Goal: Information Seeking & Learning: Learn about a topic

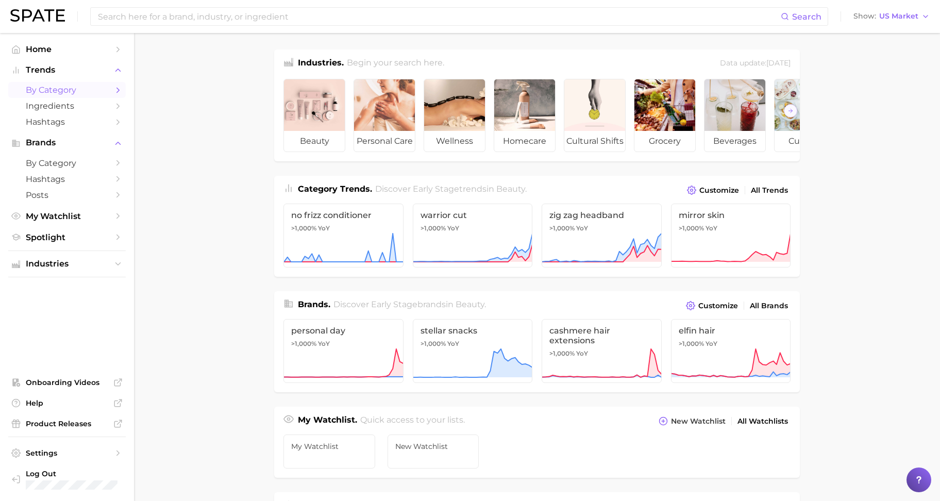
click at [115, 89] on icon "Sidebar" at bounding box center [117, 90] width 9 height 9
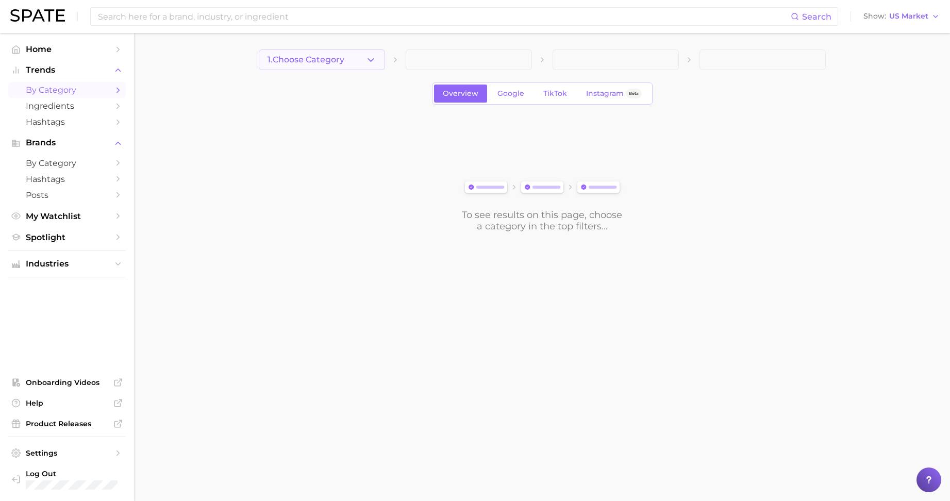
click at [373, 64] on icon "button" at bounding box center [370, 60] width 11 height 11
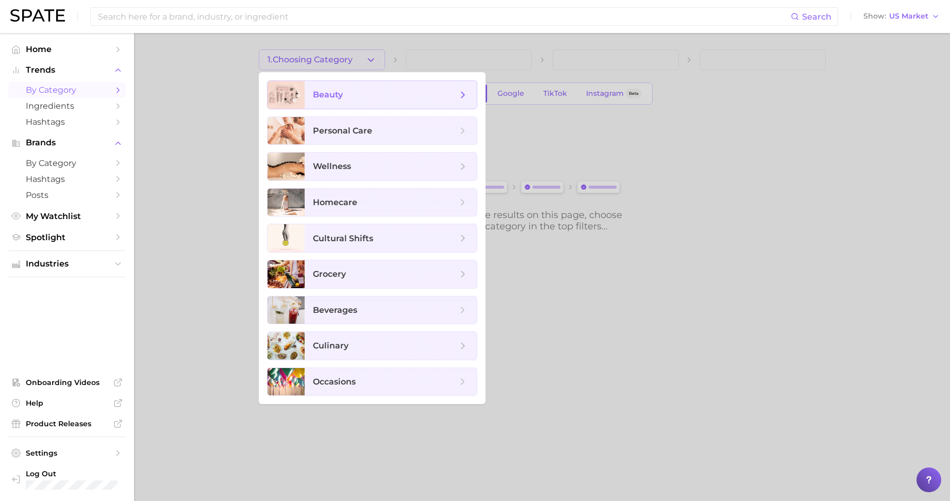
click at [379, 102] on span "beauty" at bounding box center [391, 95] width 172 height 28
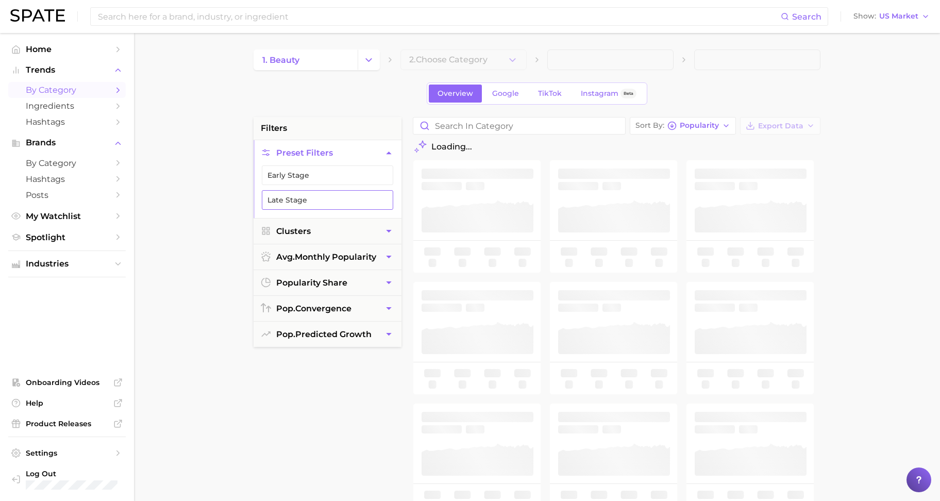
click at [358, 207] on button "Late Stage" at bounding box center [327, 200] width 131 height 20
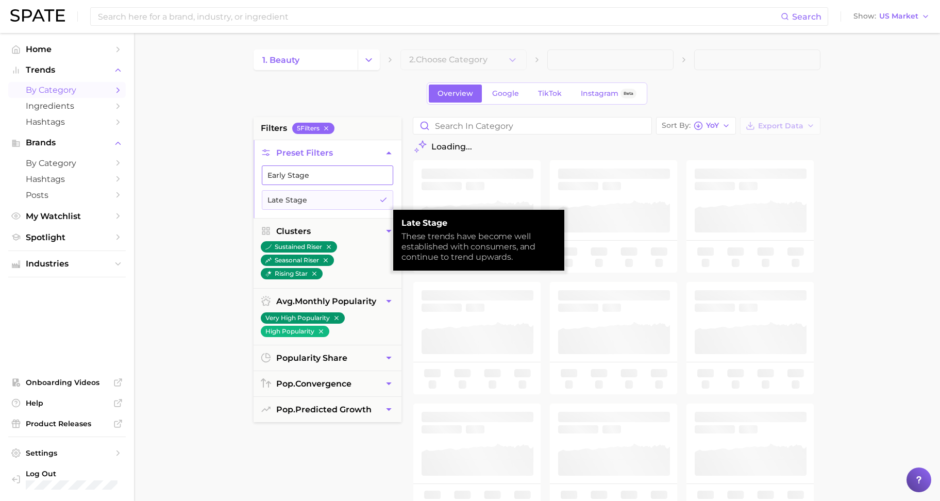
click at [350, 177] on button "Early Stage" at bounding box center [327, 175] width 131 height 20
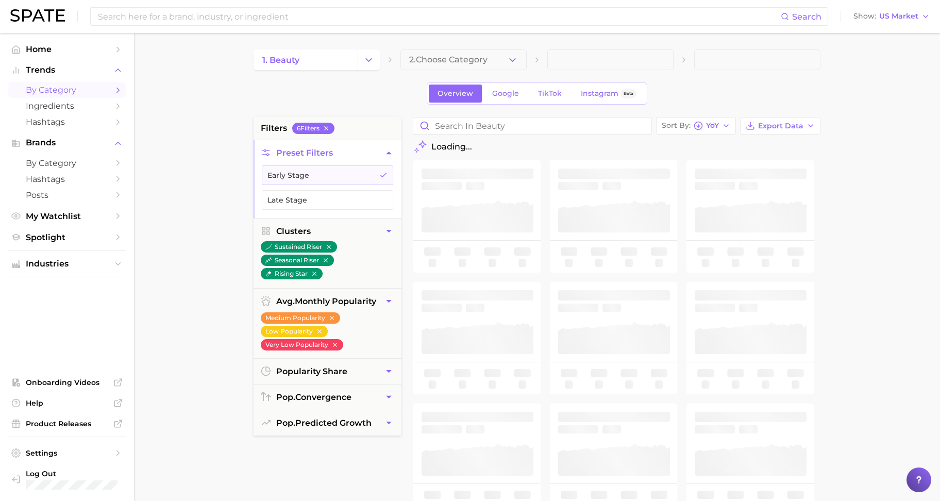
click at [351, 108] on div "1. beauty 2. Choose Category Overview Google TikTok Instagram Beta filters 6 Fi…" at bounding box center [537, 406] width 567 height 714
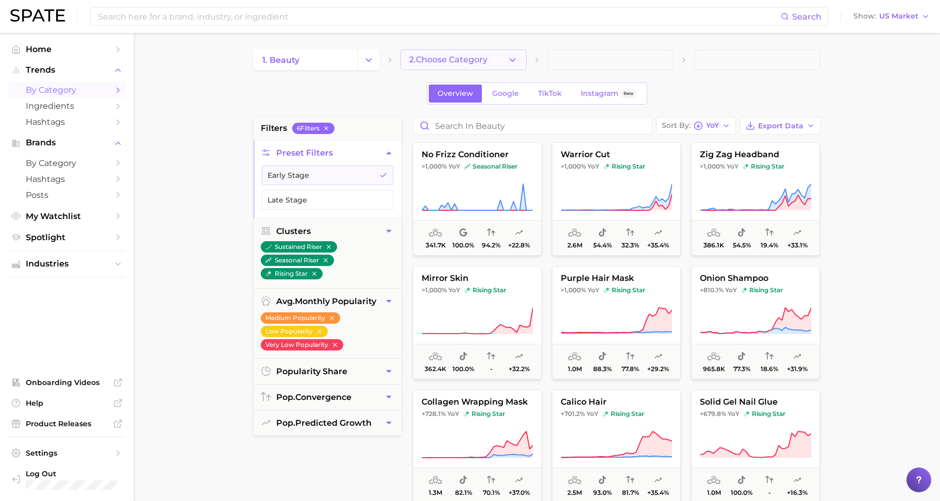
click at [425, 61] on span "2. Choose Category" at bounding box center [448, 59] width 78 height 9
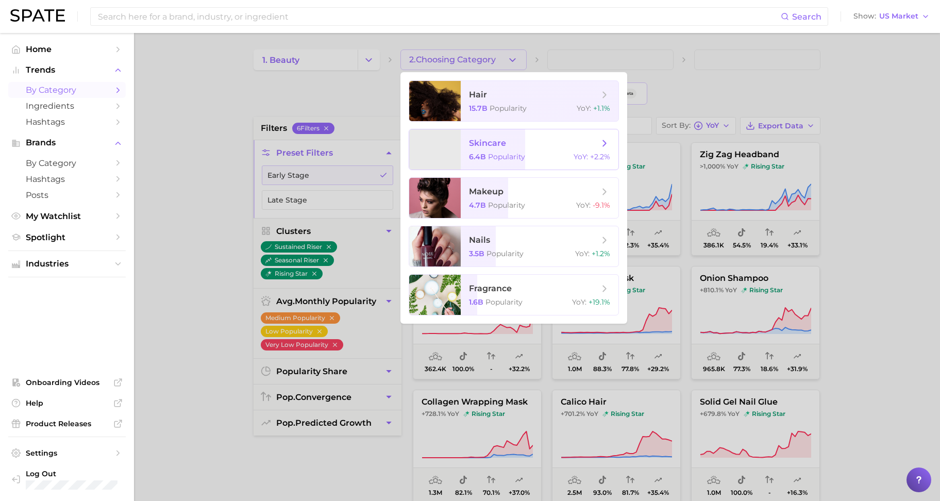
click at [526, 141] on span "skincare" at bounding box center [534, 143] width 130 height 11
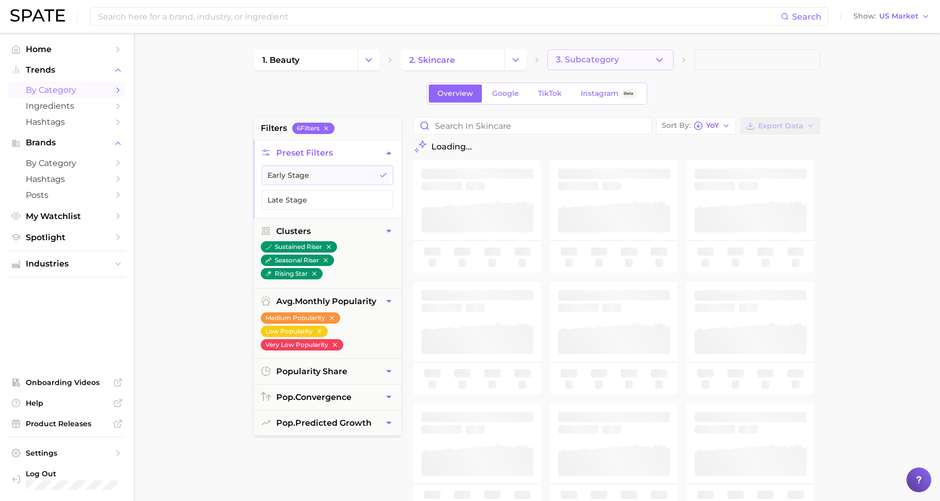
click at [652, 62] on button "3. Subcategory" at bounding box center [610, 59] width 126 height 21
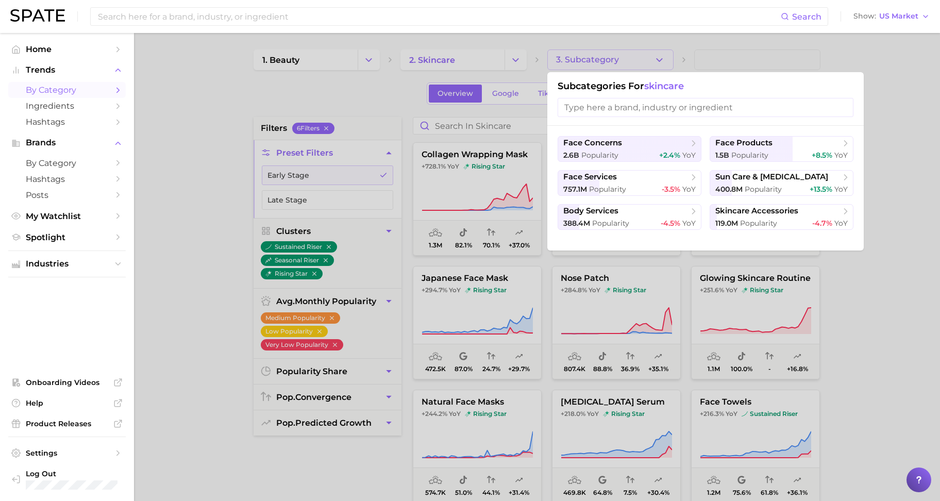
click at [830, 40] on div at bounding box center [470, 250] width 940 height 501
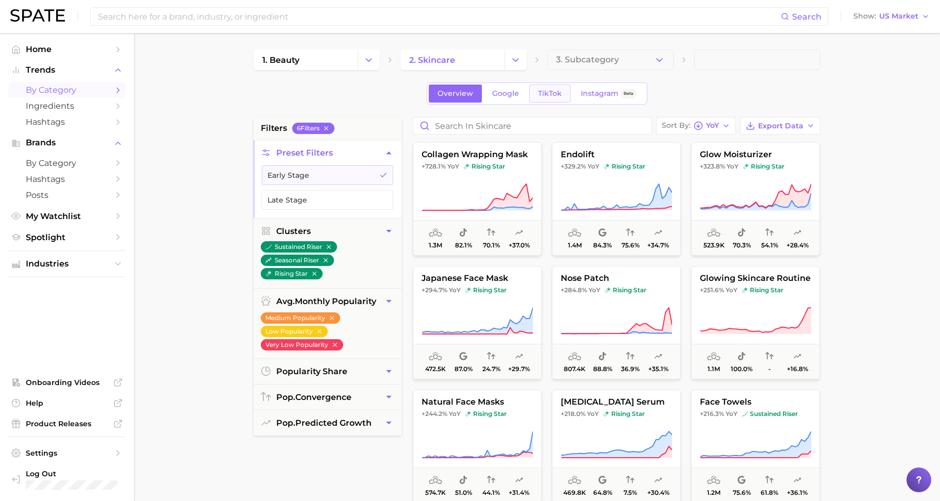
click at [538, 96] on span "TikTok" at bounding box center [550, 93] width 24 height 9
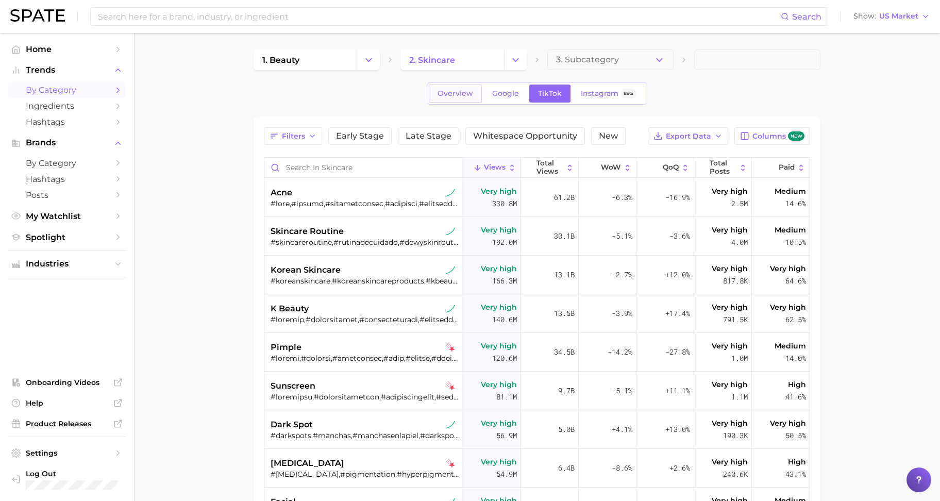
click at [446, 99] on link "Overview" at bounding box center [455, 94] width 53 height 18
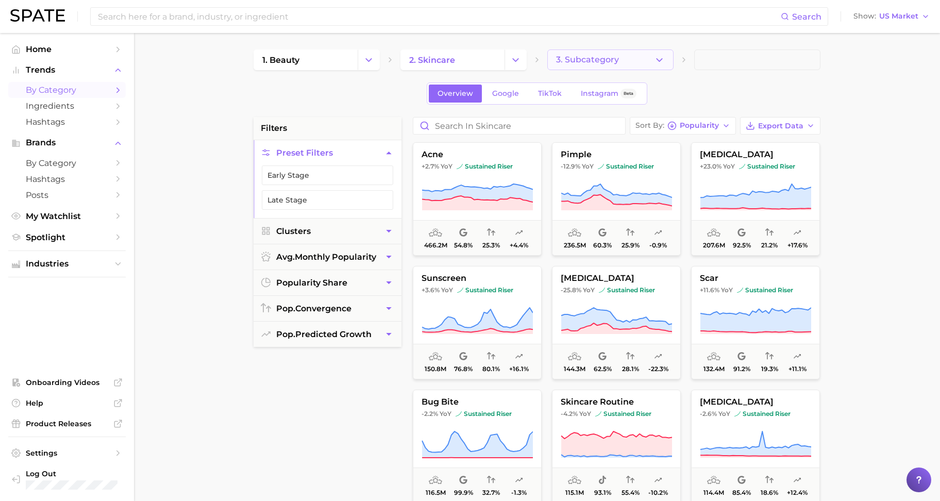
click at [585, 59] on span "3. Subcategory" at bounding box center [587, 59] width 63 height 9
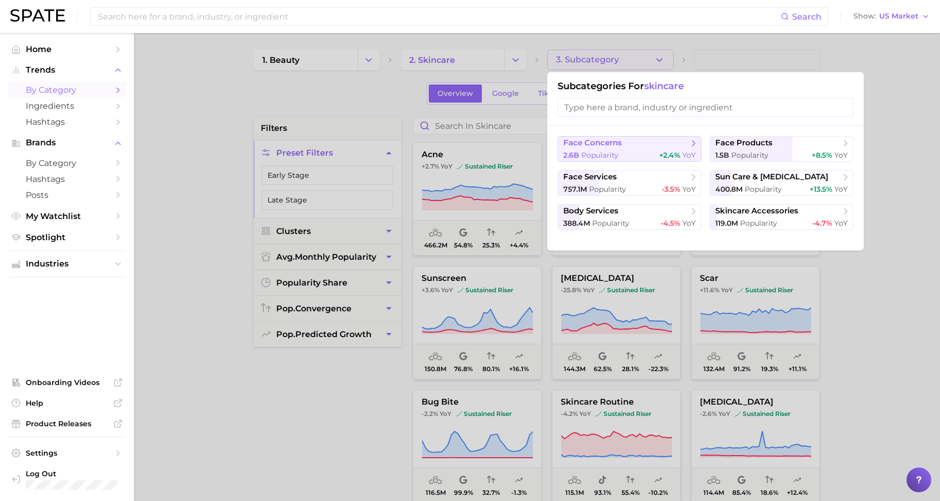
click at [593, 138] on span "face concerns" at bounding box center [625, 143] width 125 height 10
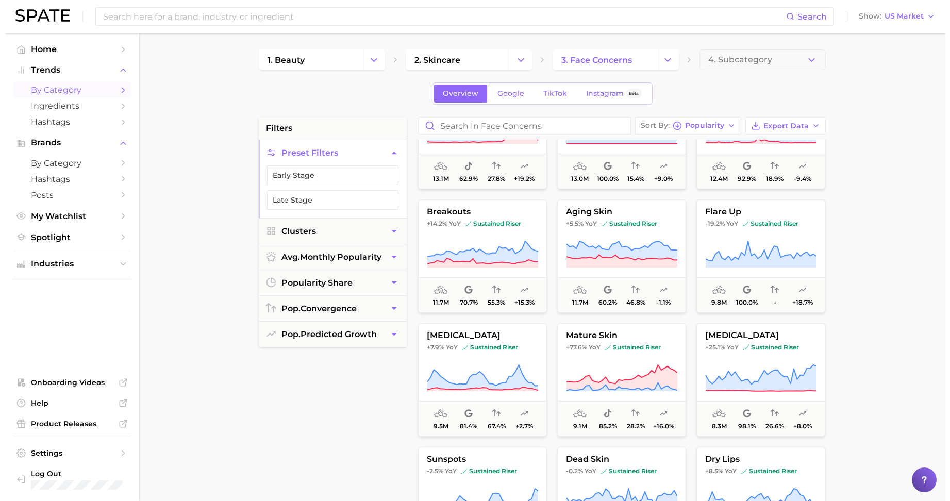
scroll to position [1572, 0]
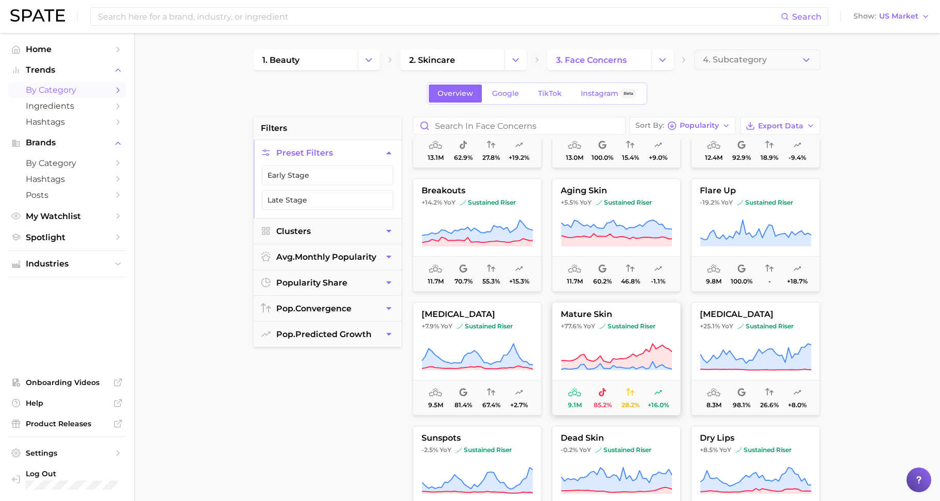
click at [604, 313] on span "mature skin" at bounding box center [616, 314] width 128 height 9
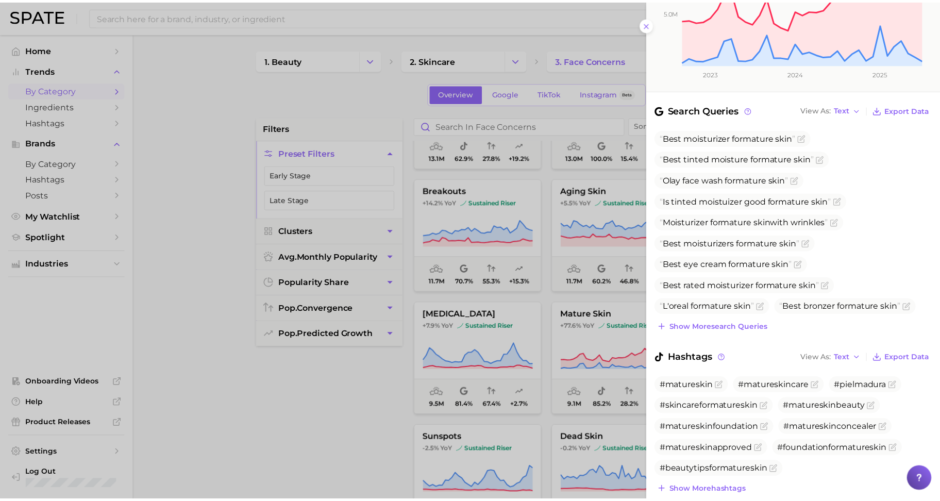
scroll to position [286, 0]
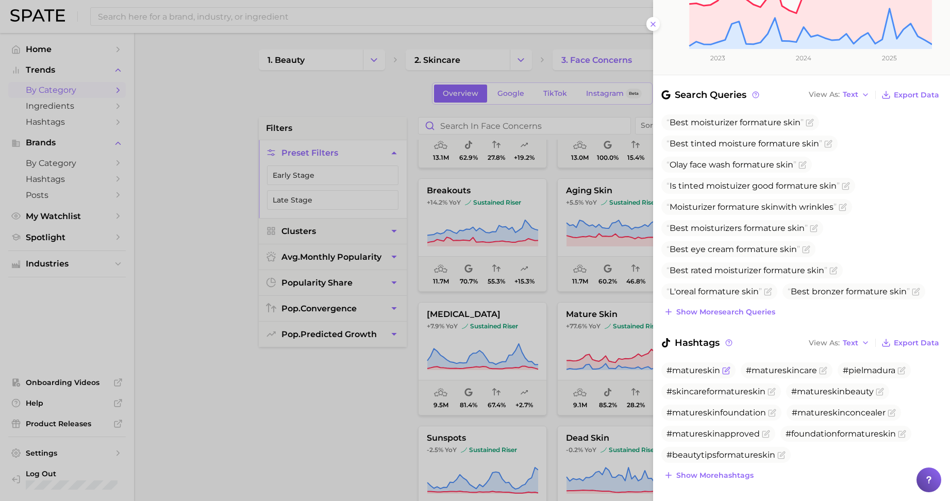
click at [694, 365] on span "#matureskin" at bounding box center [693, 370] width 54 height 10
click at [728, 367] on icon "Flag as miscategorized or irrelevant" at bounding box center [726, 369] width 5 height 5
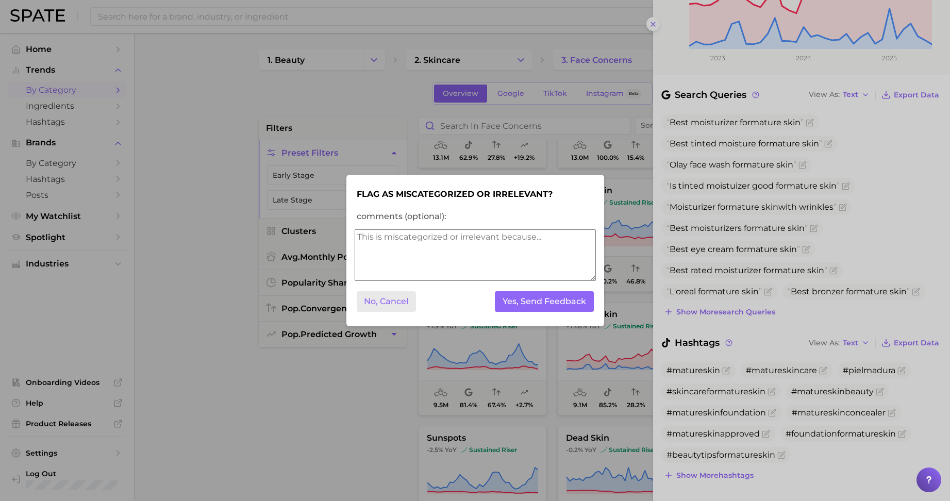
click at [392, 296] on button "No, Cancel" at bounding box center [387, 301] width 60 height 21
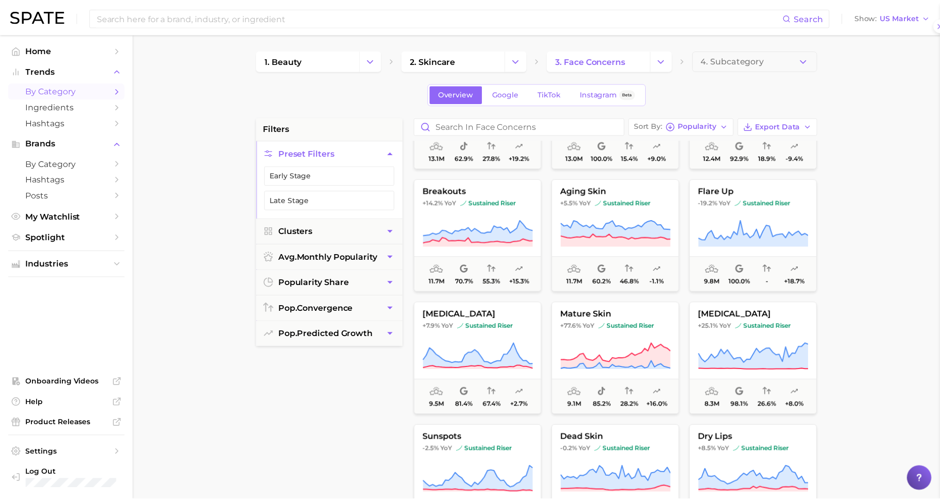
scroll to position [0, 0]
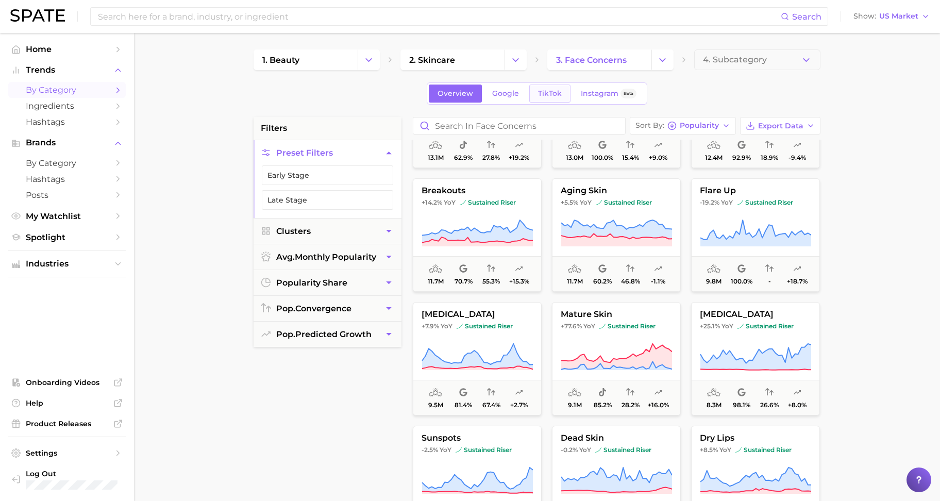
click at [545, 94] on span "TikTok" at bounding box center [550, 93] width 24 height 9
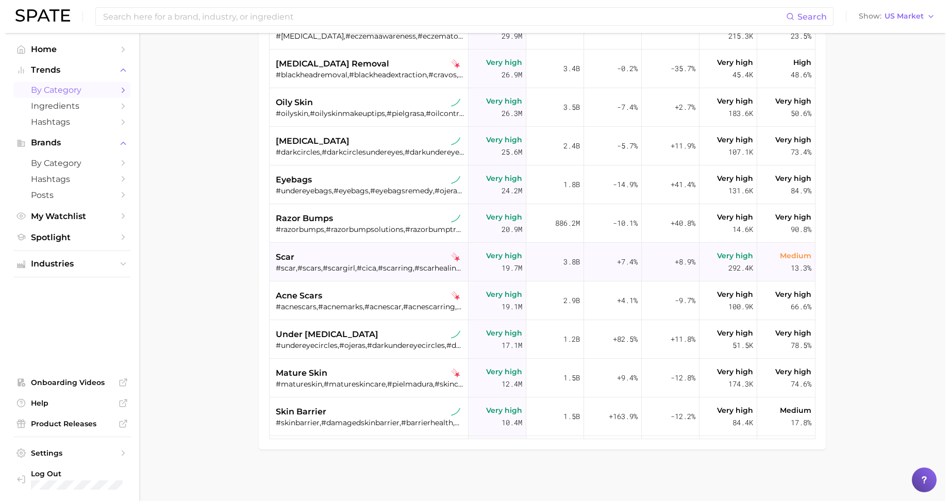
scroll to position [322, 0]
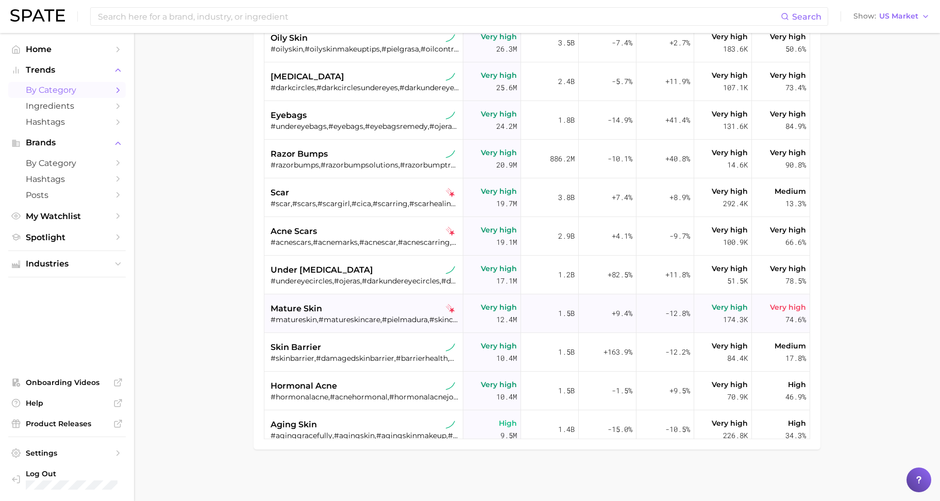
click at [345, 309] on div "mature skin" at bounding box center [365, 308] width 189 height 12
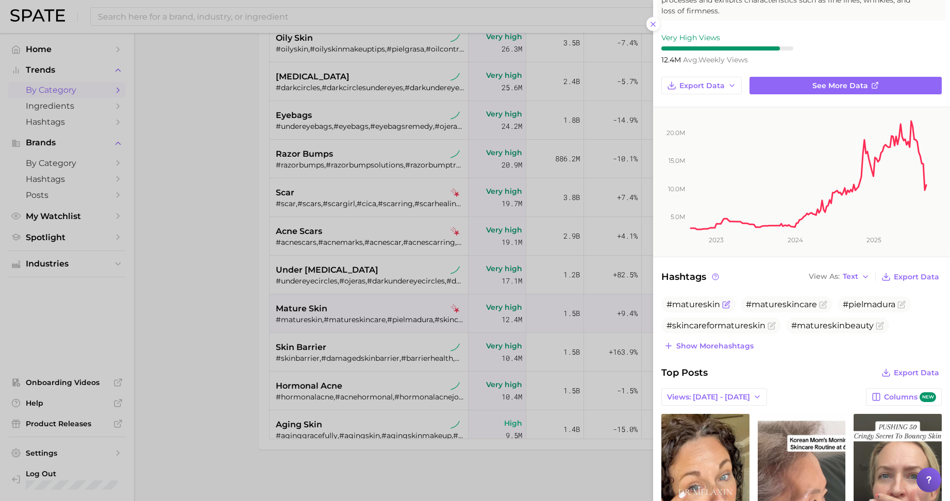
scroll to position [258, 0]
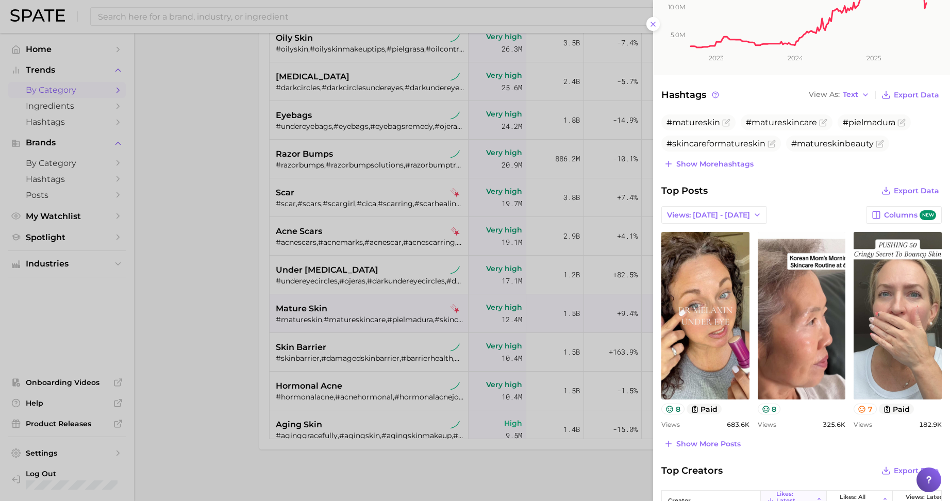
click at [416, 268] on div at bounding box center [475, 250] width 950 height 501
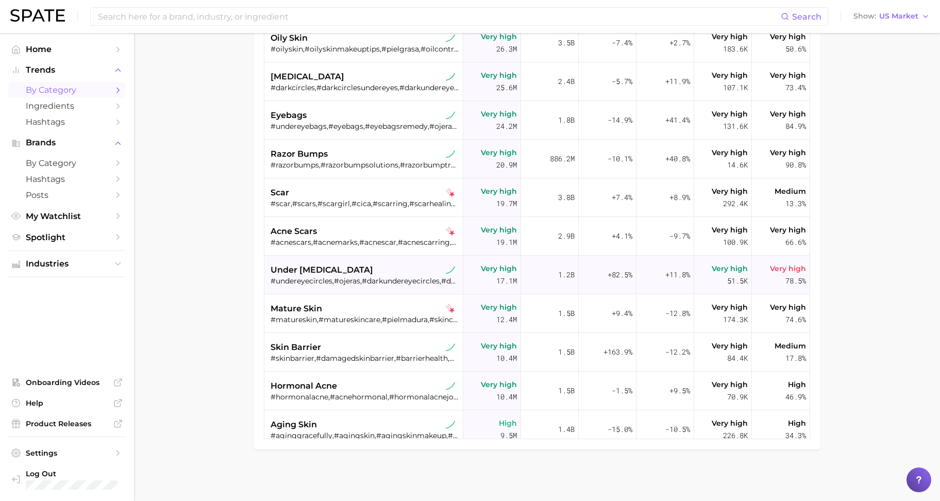
click at [385, 278] on div "#undereyecircles,#ojeras,#darkundereyecircles,#darkeyecircles,#eyecircles,#unde…" at bounding box center [365, 280] width 189 height 9
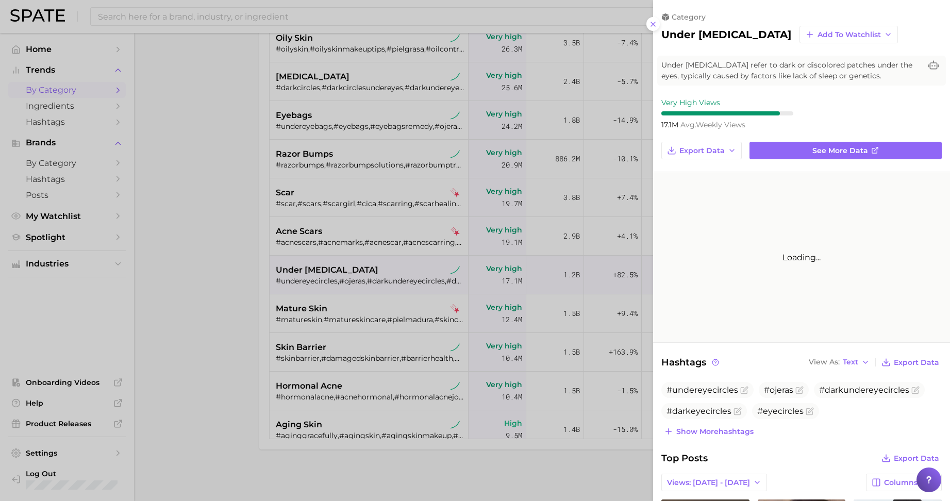
scroll to position [0, 0]
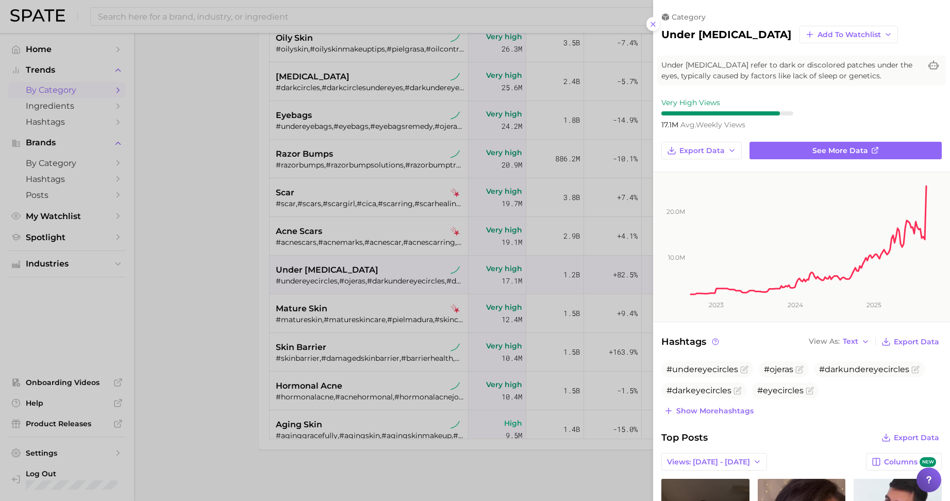
click at [362, 158] on div at bounding box center [475, 250] width 950 height 501
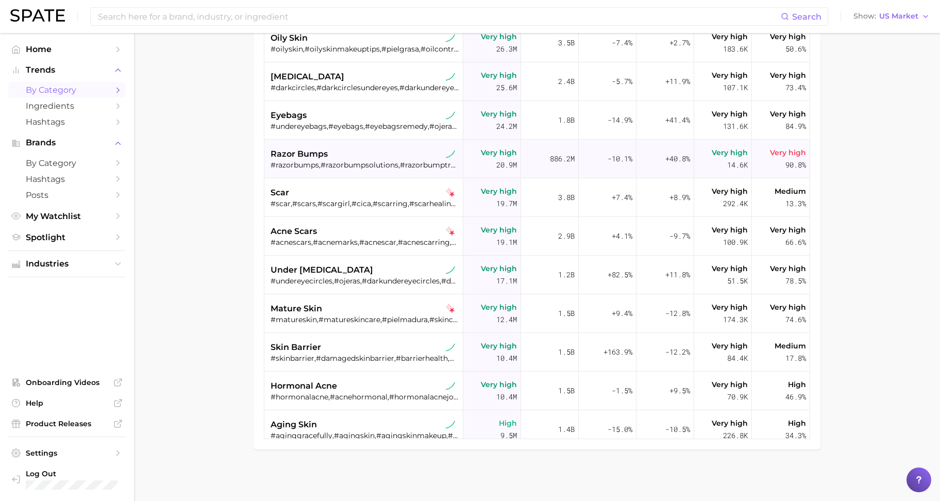
click at [332, 161] on div "#razorbumps,#razorbumpsolutions,#razorbumptreatment" at bounding box center [365, 164] width 189 height 9
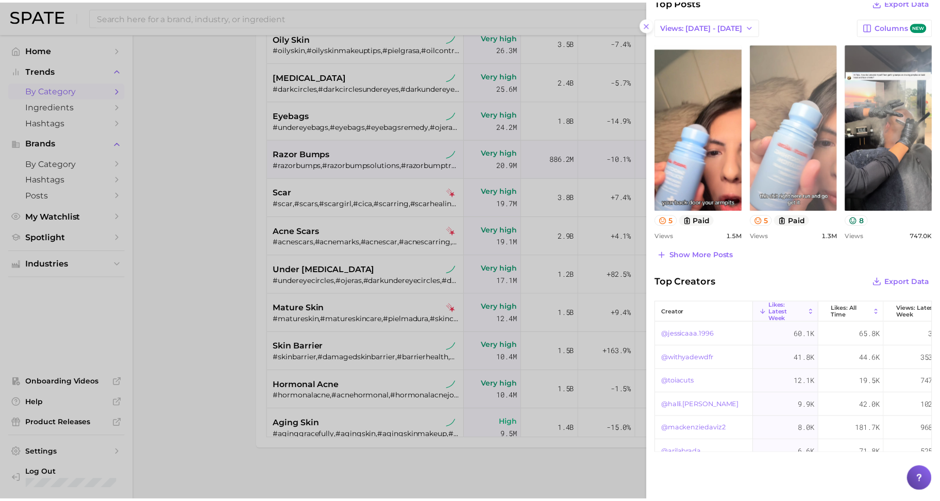
scroll to position [432, 0]
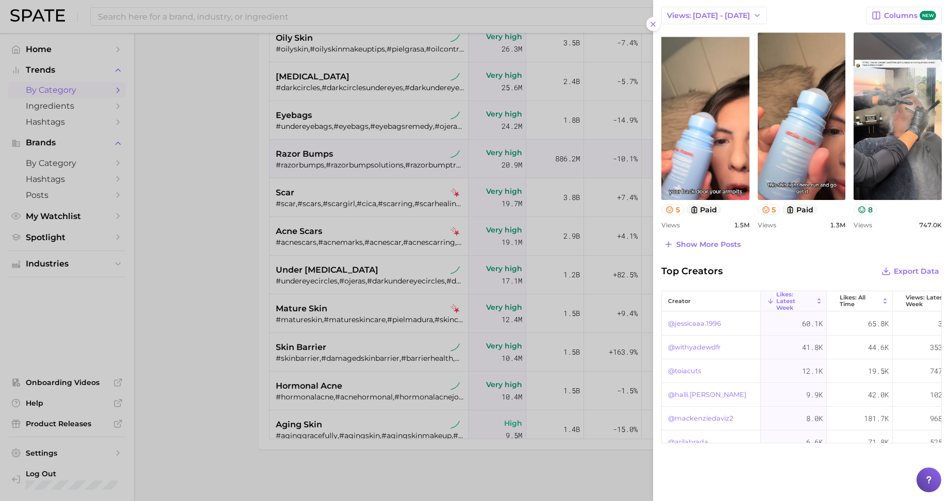
click at [240, 178] on div at bounding box center [475, 250] width 950 height 501
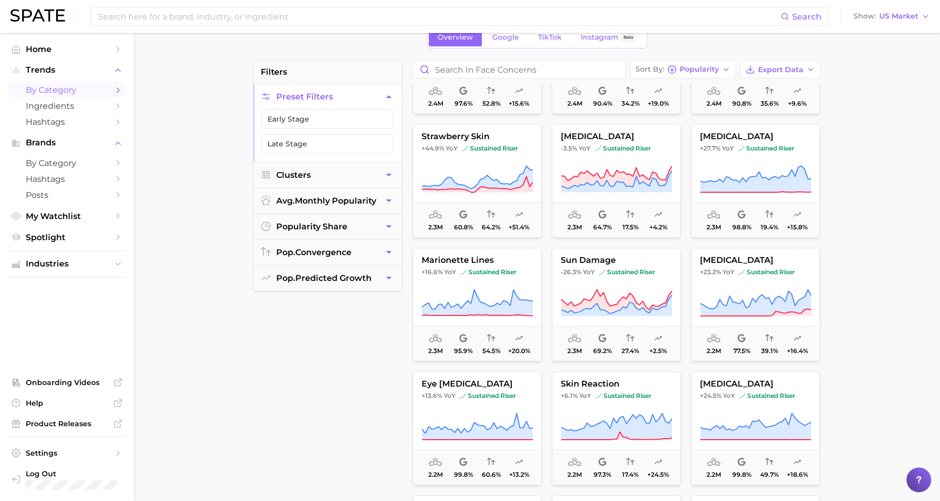
scroll to position [3951, 0]
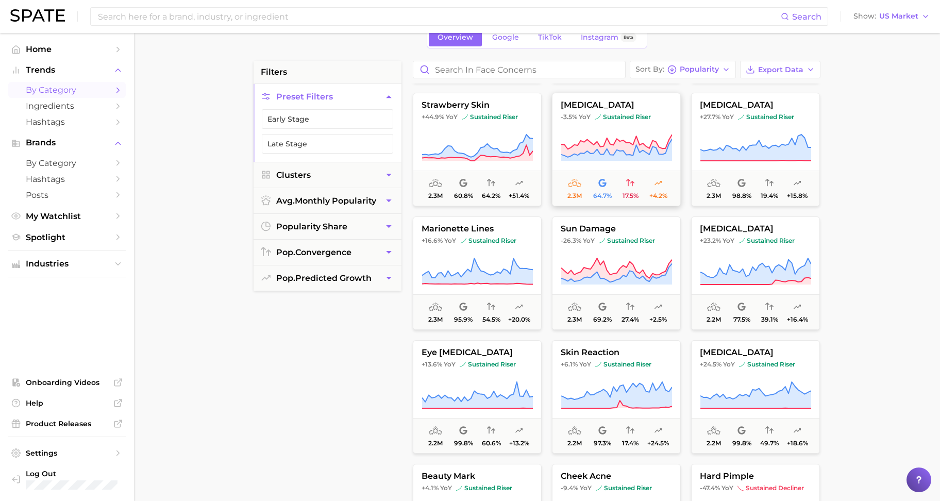
click at [611, 142] on icon at bounding box center [616, 147] width 111 height 29
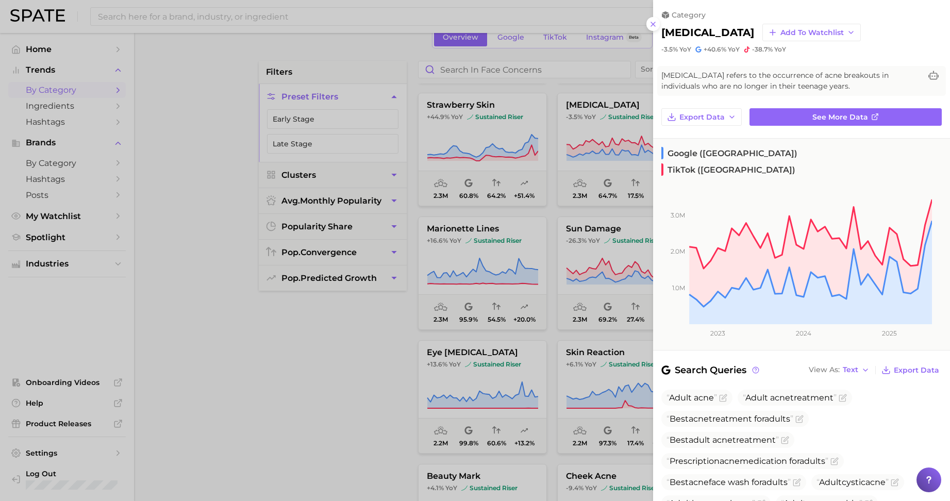
click at [366, 358] on div at bounding box center [475, 250] width 950 height 501
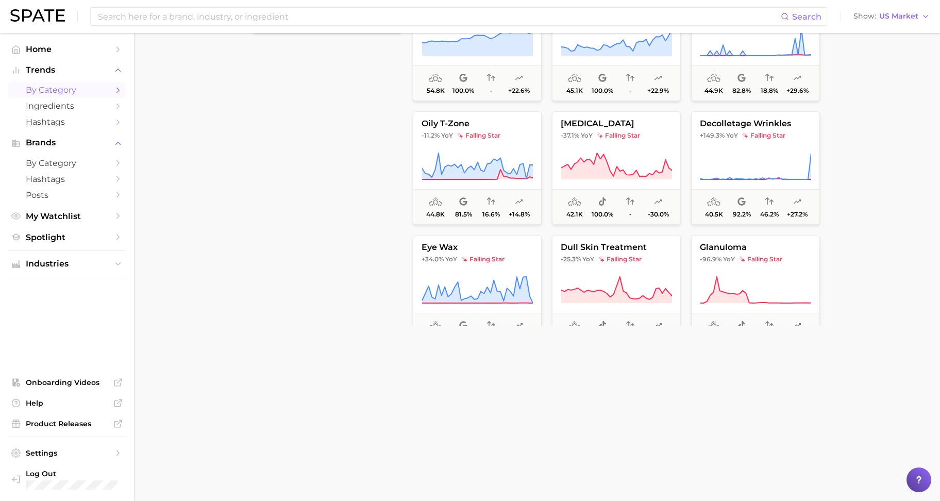
scroll to position [9167, 0]
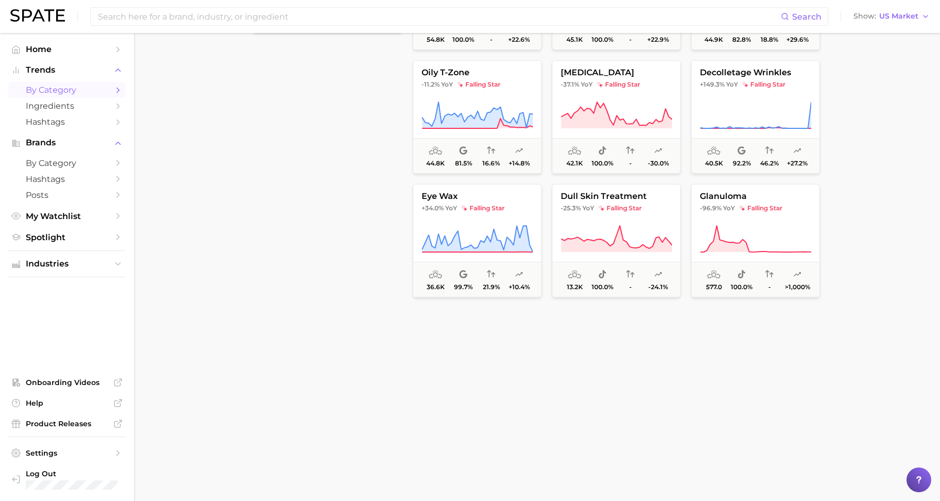
drag, startPoint x: 841, startPoint y: 273, endPoint x: 835, endPoint y: 40, distance: 232.5
click at [835, 40] on main "1. beauty 2. skincare 3. face concerns 4. Subcategory Overview Google TikTok In…" at bounding box center [537, 110] width 806 height 782
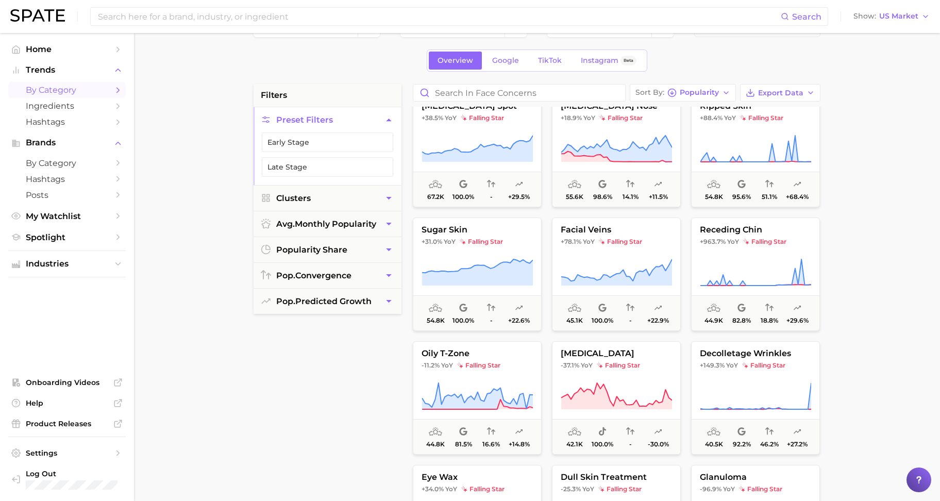
scroll to position [7, 0]
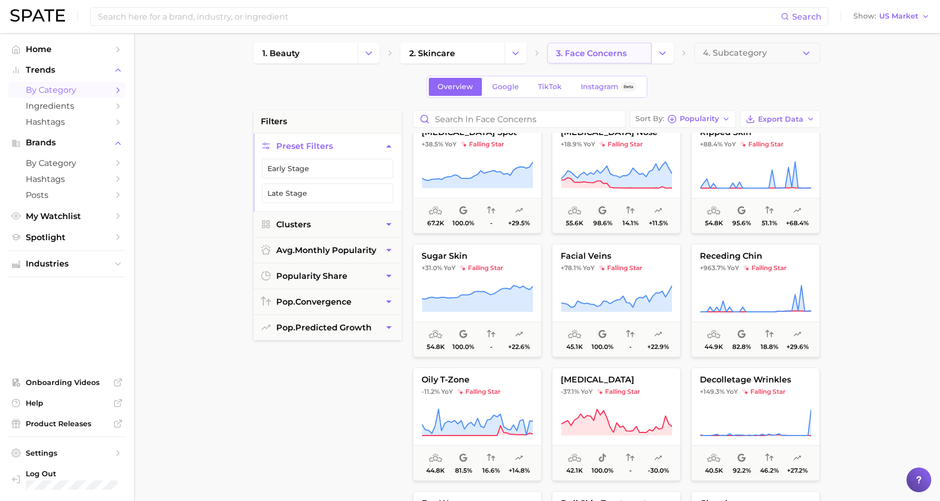
click at [591, 57] on span "3. face concerns" at bounding box center [591, 53] width 71 height 10
click at [666, 57] on icon "Change Category" at bounding box center [662, 53] width 11 height 11
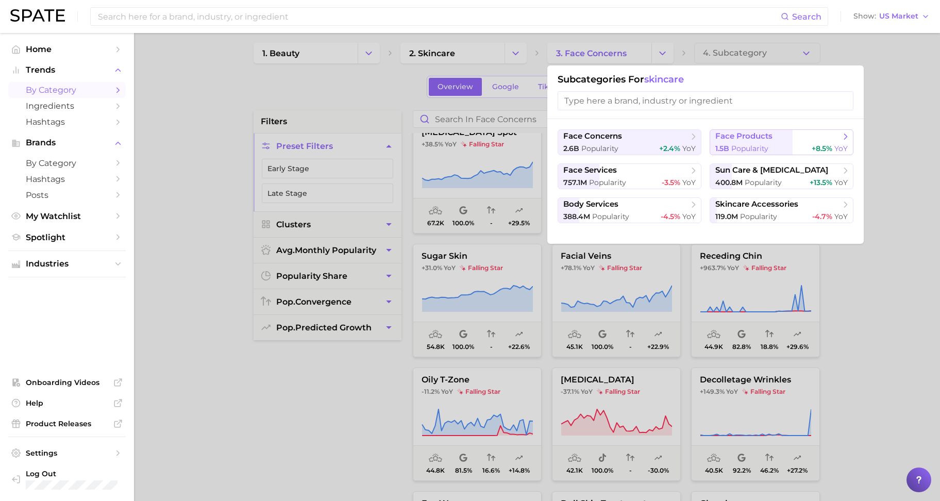
click at [765, 140] on span "face products" at bounding box center [743, 136] width 57 height 10
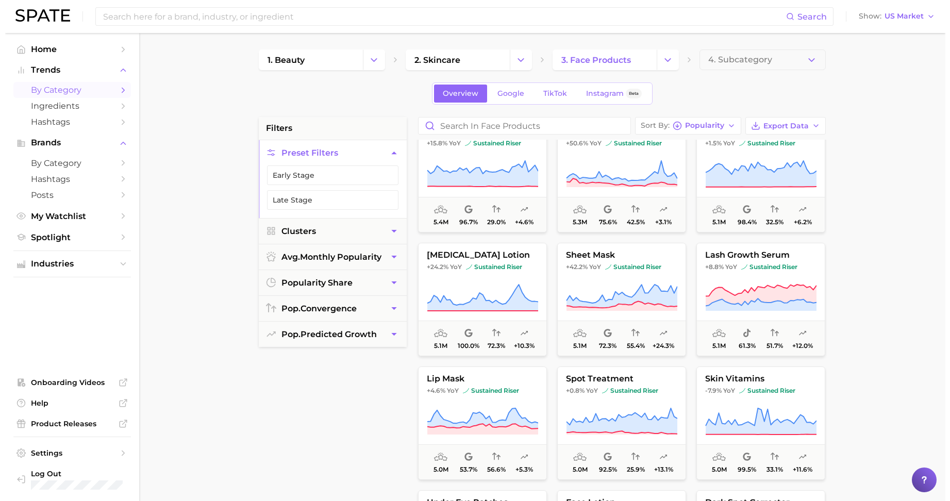
scroll to position [2190, 0]
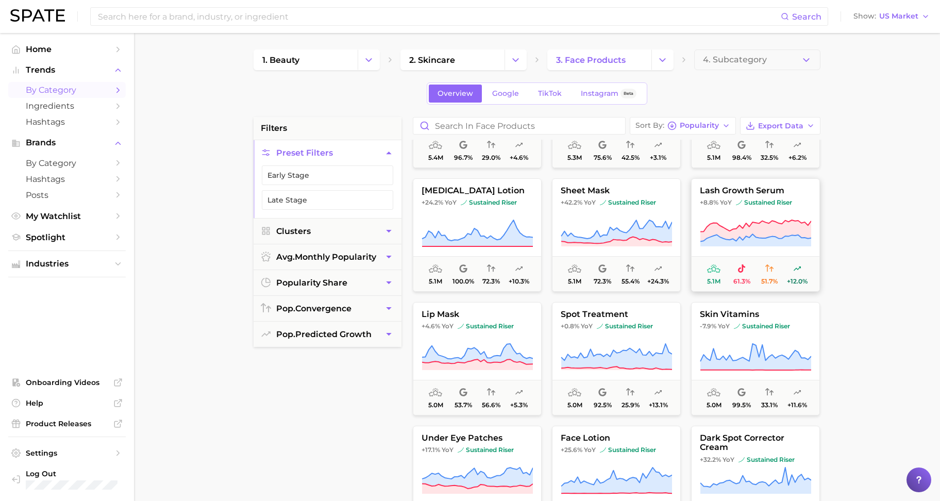
click at [716, 232] on icon at bounding box center [755, 230] width 111 height 21
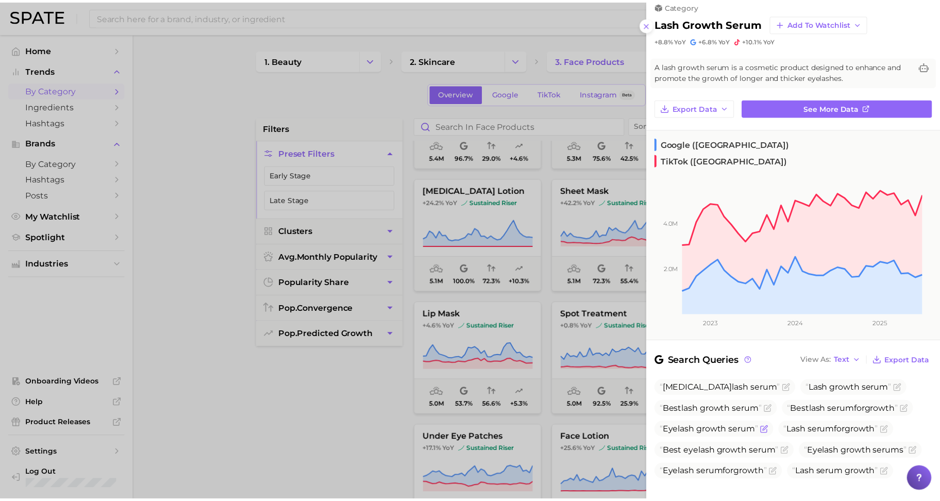
scroll to position [0, 0]
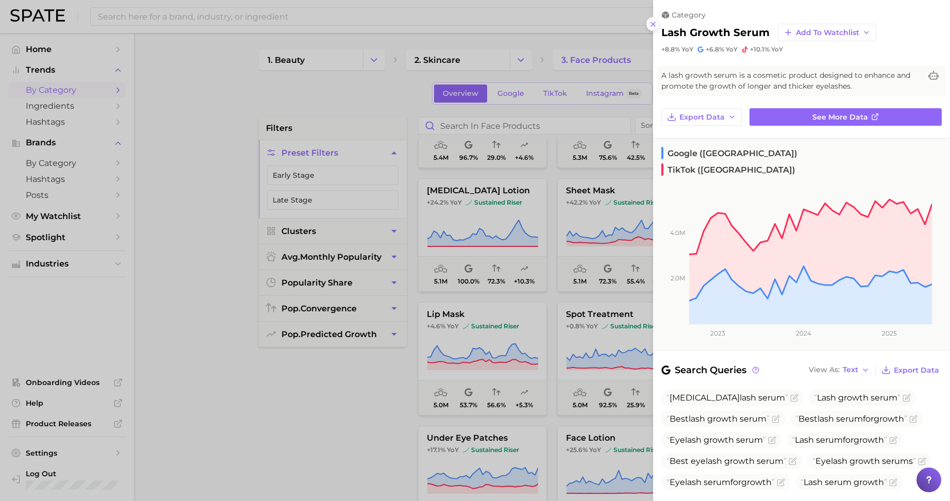
click at [654, 26] on line at bounding box center [653, 24] width 4 height 4
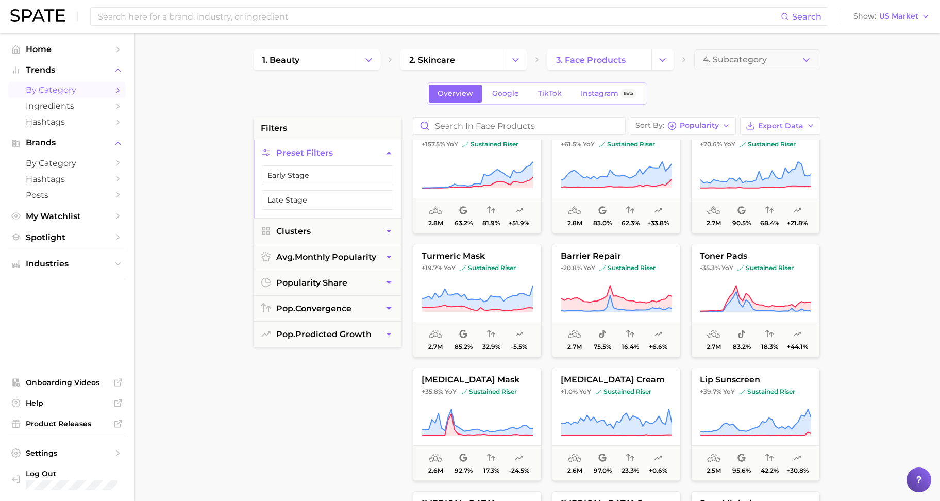
scroll to position [3865, 0]
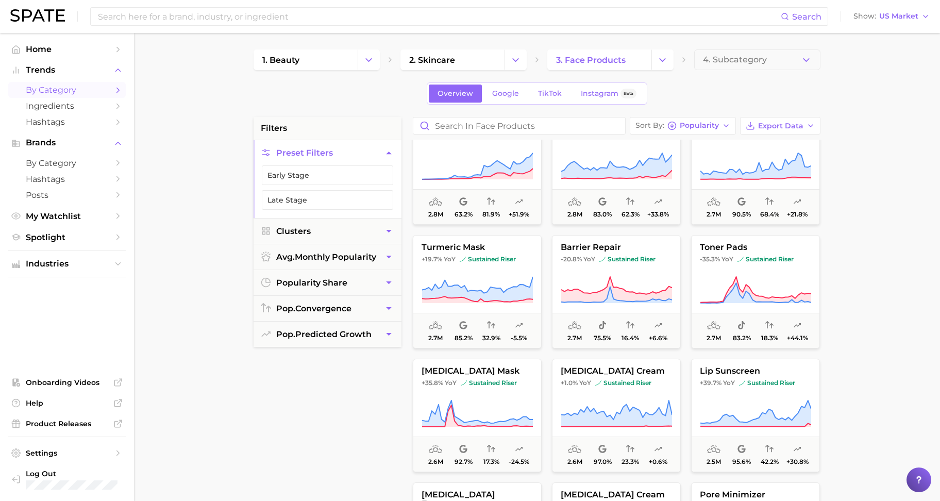
click at [296, 411] on div "filters Preset Filters Early Stage Late Stage Clusters avg. monthly popularity …" at bounding box center [328, 378] width 148 height 523
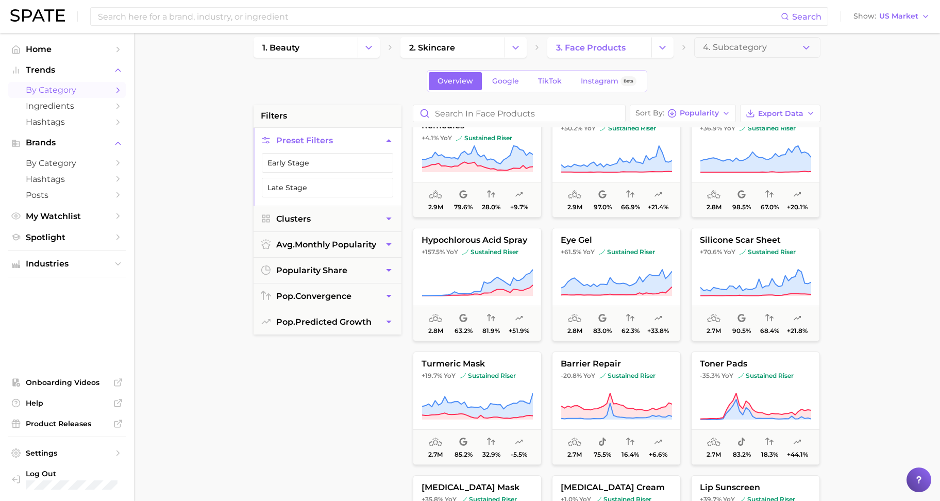
scroll to position [0, 0]
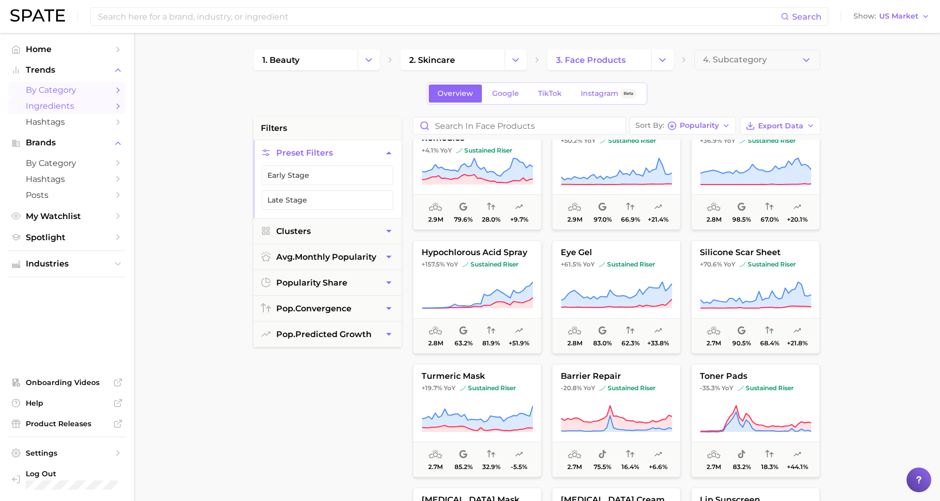
click at [70, 106] on span "Ingredients" at bounding box center [67, 106] width 82 height 10
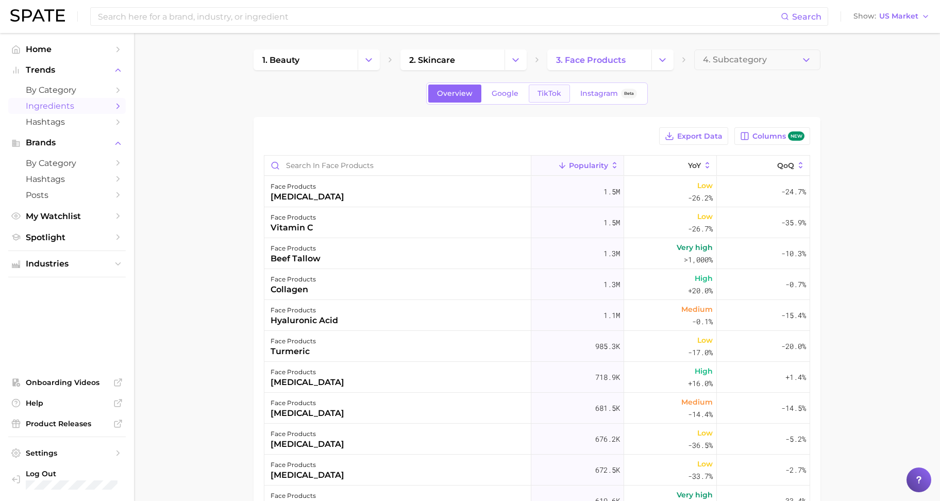
click at [551, 89] on span "TikTok" at bounding box center [549, 93] width 24 height 9
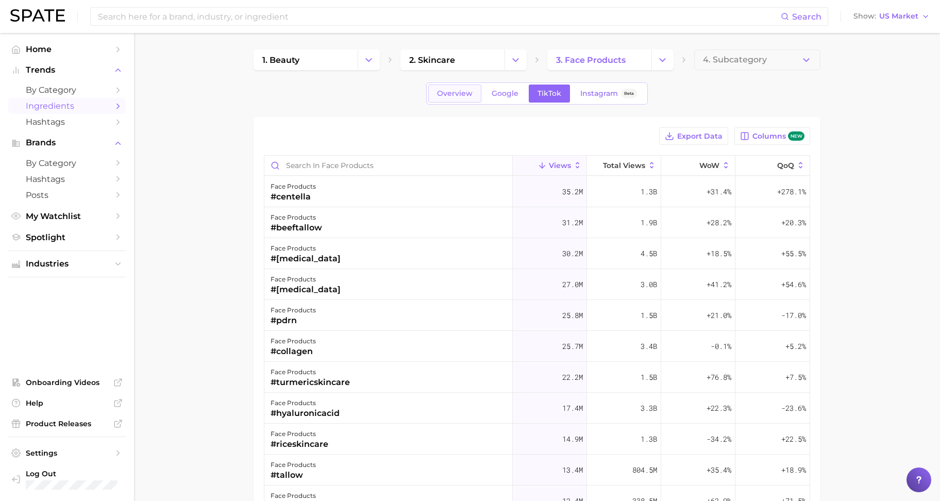
click at [465, 92] on span "Overview" at bounding box center [455, 93] width 36 height 9
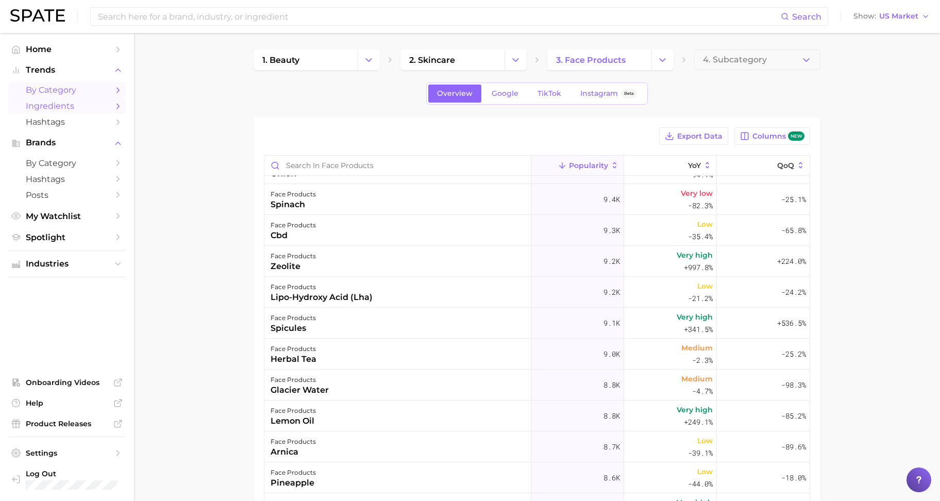
click at [68, 93] on span "by Category" at bounding box center [67, 90] width 82 height 10
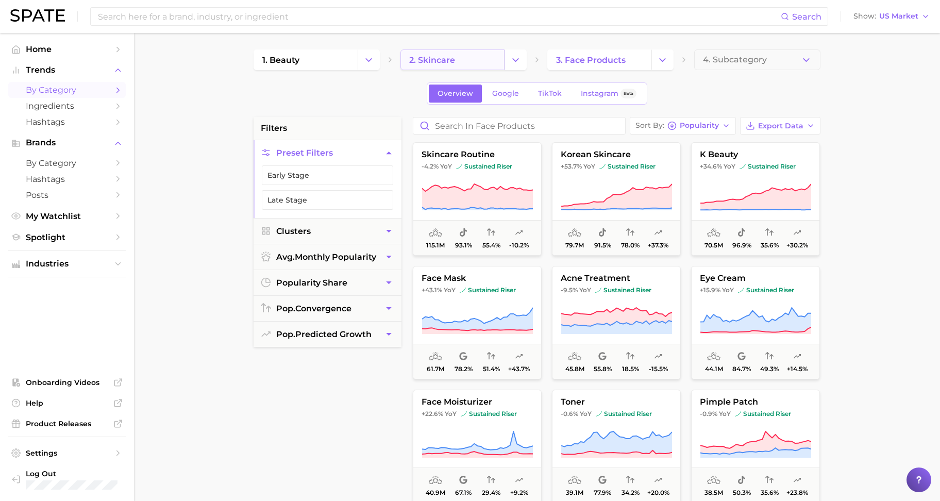
click at [442, 52] on link "2. skincare" at bounding box center [452, 59] width 104 height 21
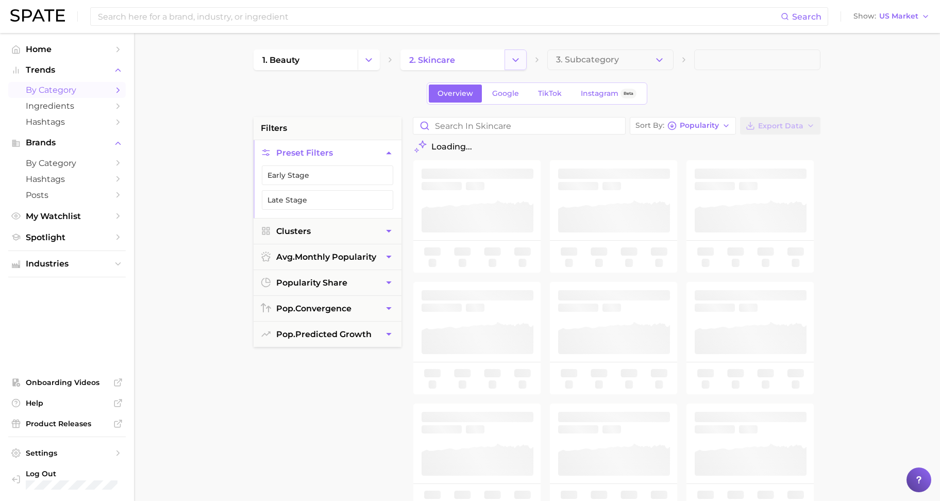
click at [521, 60] on button "Change Category" at bounding box center [515, 59] width 22 height 21
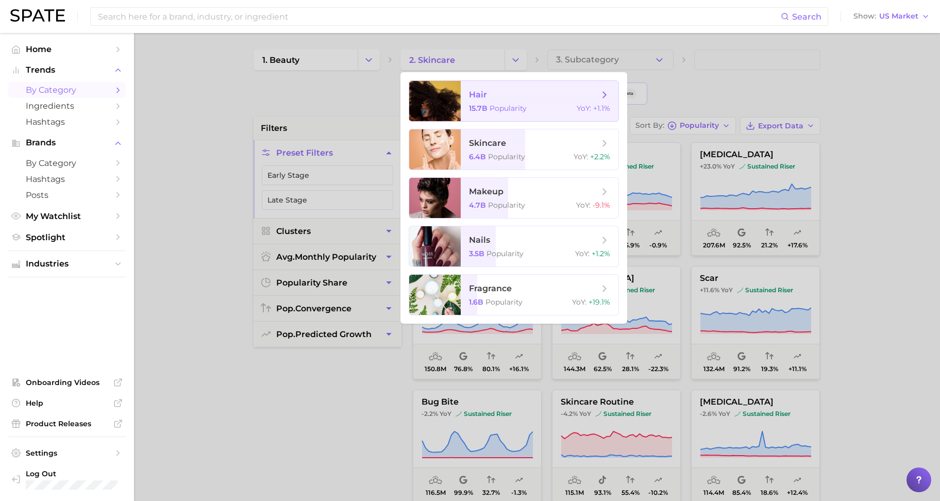
click at [530, 105] on div "15.7b Popularity YoY : +1.1%" at bounding box center [539, 108] width 141 height 9
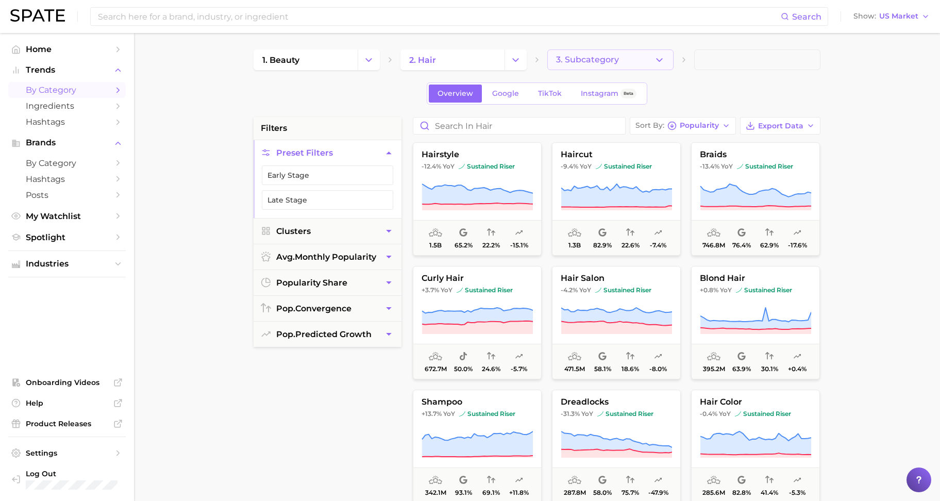
click at [587, 61] on span "3. Subcategory" at bounding box center [587, 59] width 63 height 9
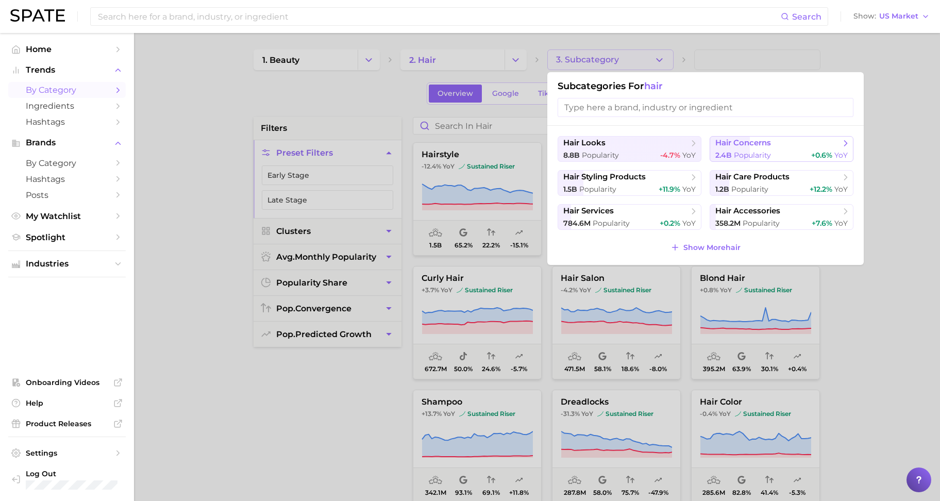
click at [732, 140] on span "hair concerns" at bounding box center [743, 143] width 56 height 10
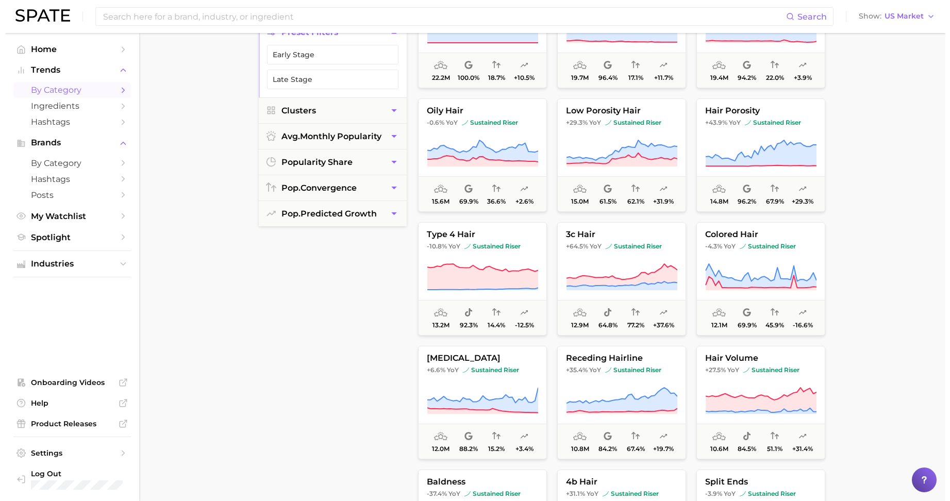
scroll to position [921, 0]
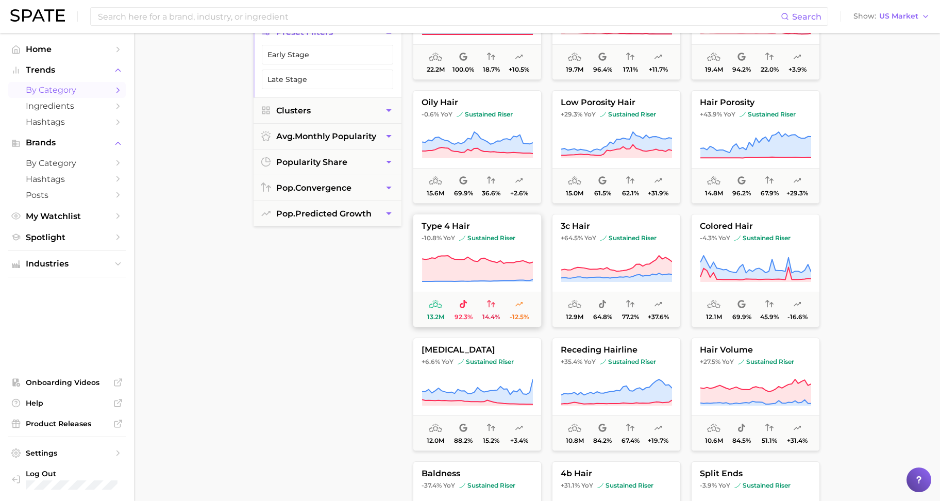
click at [474, 240] on span "sustained riser" at bounding box center [487, 238] width 56 height 8
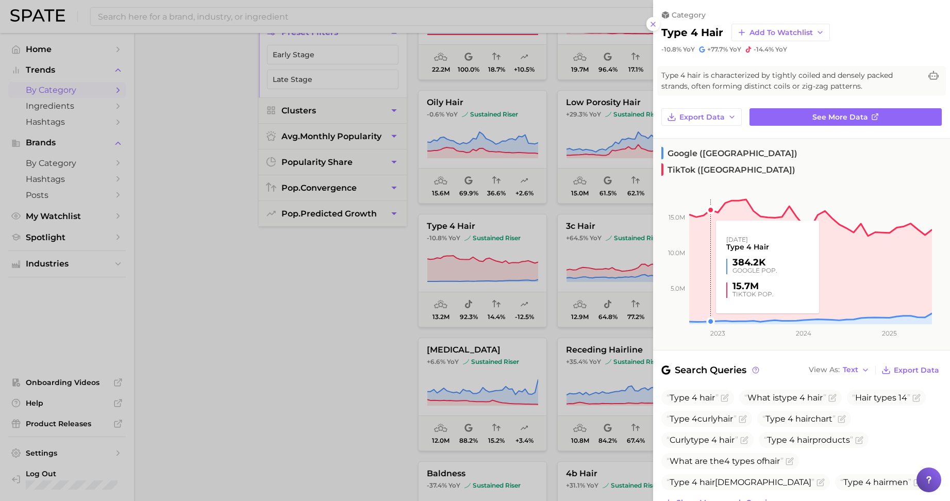
scroll to position [170, 0]
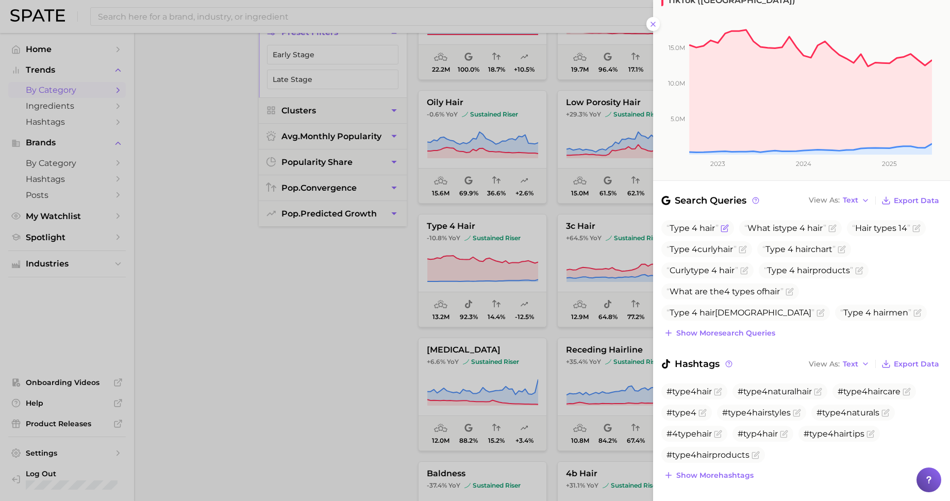
click at [677, 223] on span "Type" at bounding box center [679, 228] width 20 height 10
click at [682, 386] on span "#type4hair" at bounding box center [688, 391] width 45 height 10
click at [683, 386] on span "#type4hair" at bounding box center [688, 391] width 45 height 10
click at [713, 387] on span at bounding box center [717, 391] width 10 height 8
click at [706, 466] on div "Search Queries View As Text Export Data Type 4 hair What is type 4 hair Hair ty…" at bounding box center [801, 346] width 297 height 306
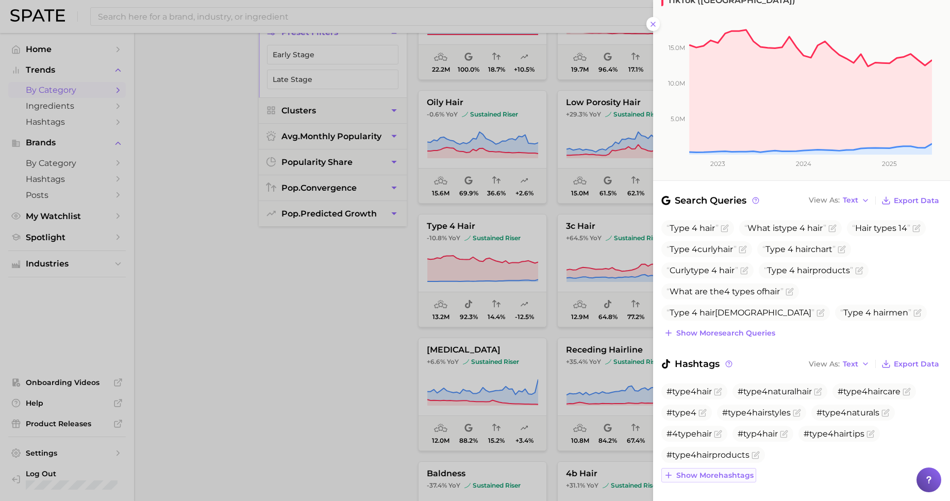
click at [673, 468] on button "Show more hashtags" at bounding box center [708, 475] width 95 height 14
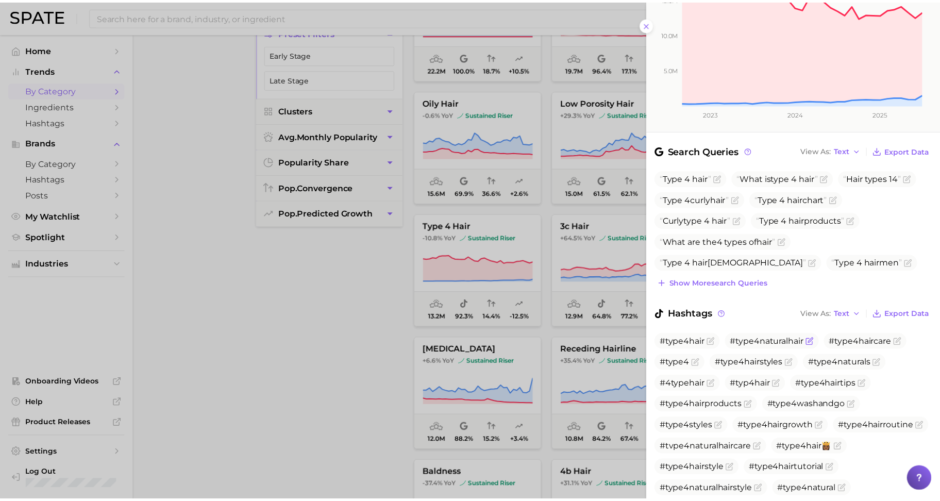
scroll to position [190, 0]
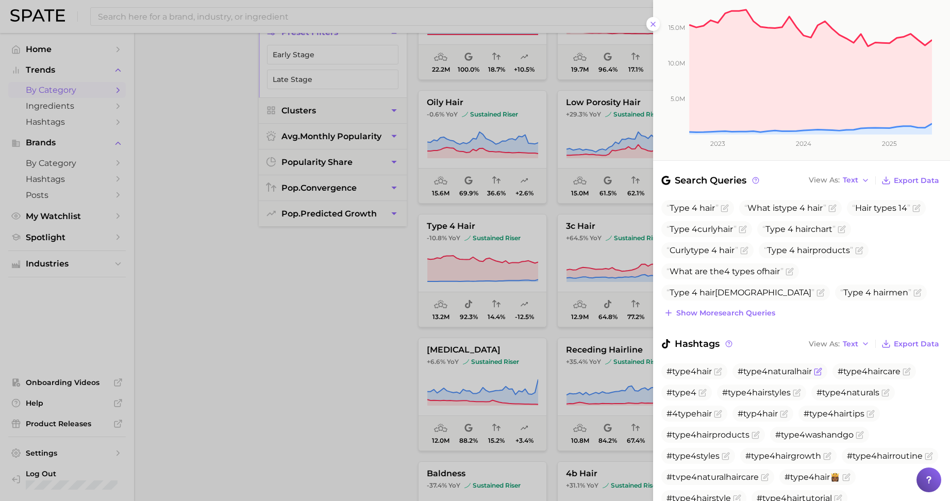
click at [771, 309] on span "Show more search queries" at bounding box center [725, 313] width 99 height 9
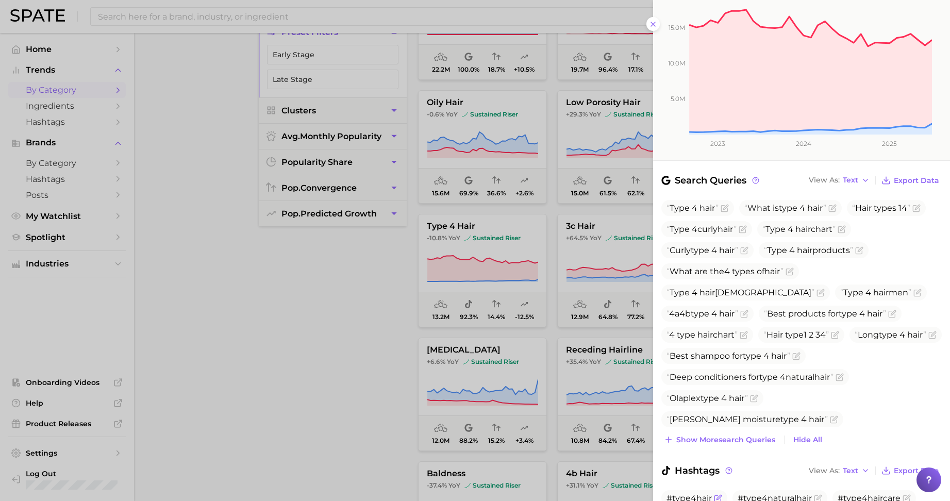
click at [685, 493] on span "#type4hair" at bounding box center [688, 498] width 45 height 10
click at [802, 493] on span "#type4naturalhair" at bounding box center [774, 498] width 74 height 10
click at [291, 325] on div at bounding box center [475, 250] width 950 height 501
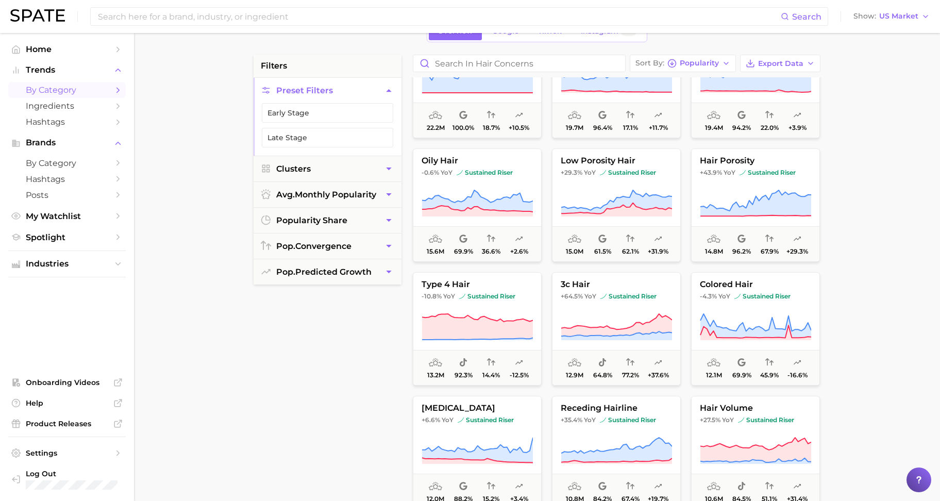
scroll to position [0, 0]
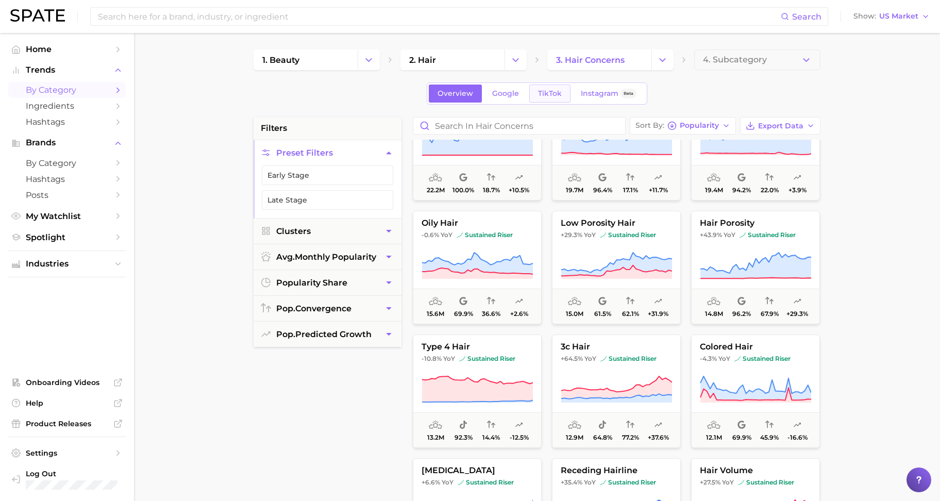
click at [550, 98] on link "TikTok" at bounding box center [549, 94] width 41 height 18
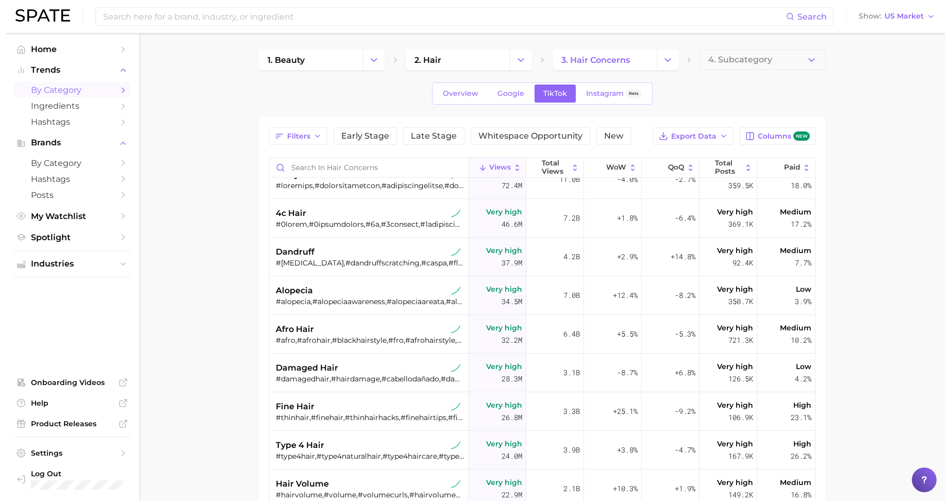
scroll to position [193, 0]
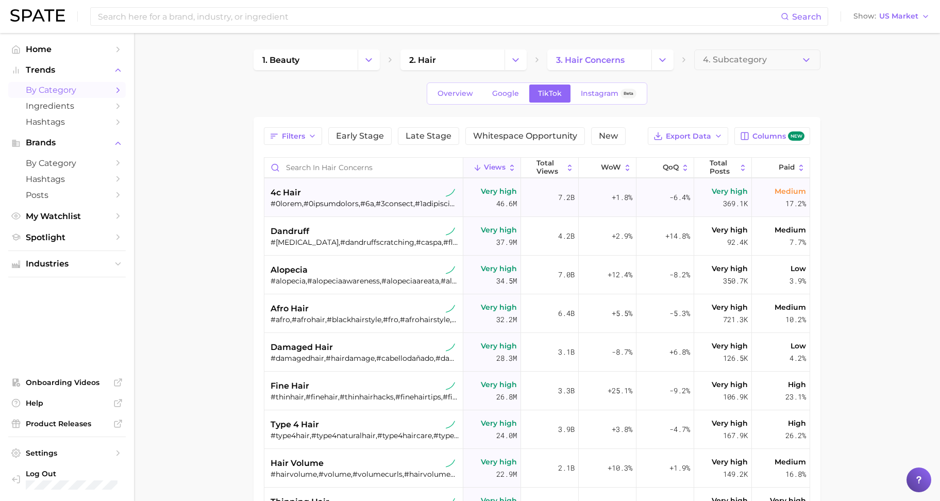
click at [287, 194] on span "4c hair" at bounding box center [286, 193] width 30 height 12
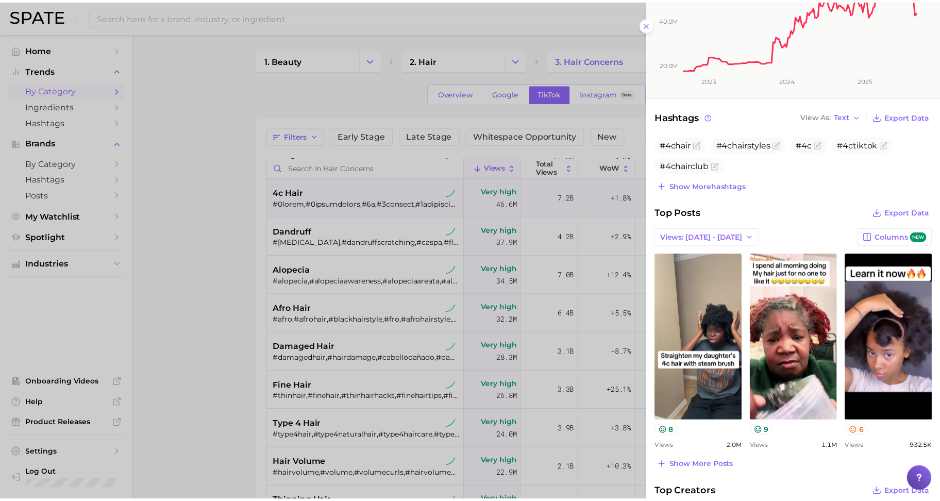
scroll to position [258, 0]
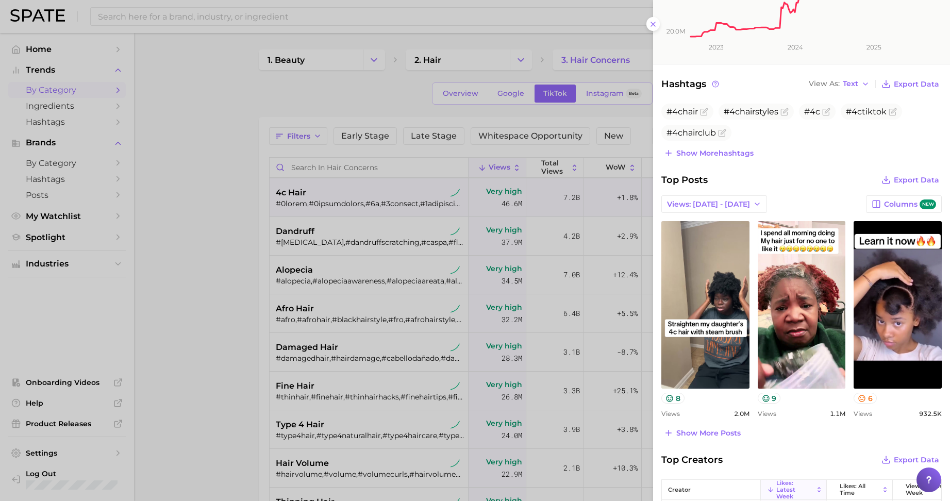
click at [242, 280] on div at bounding box center [475, 250] width 950 height 501
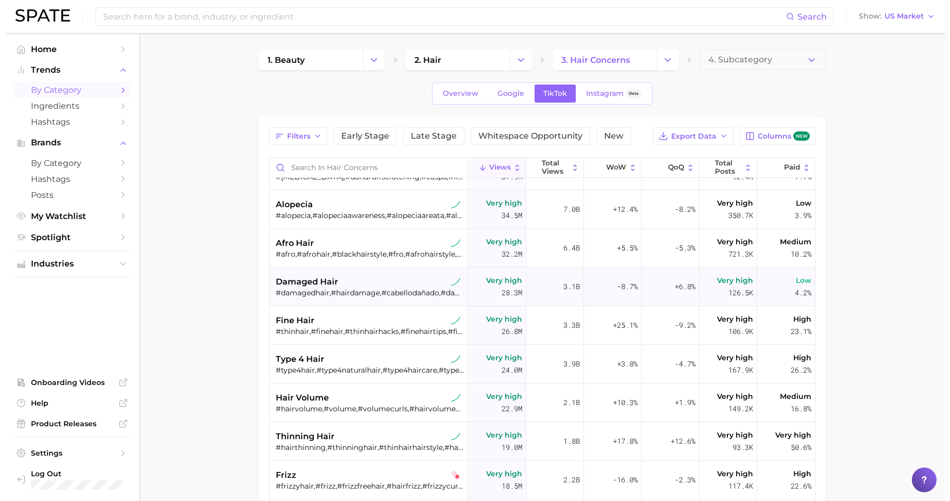
scroll to position [322, 0]
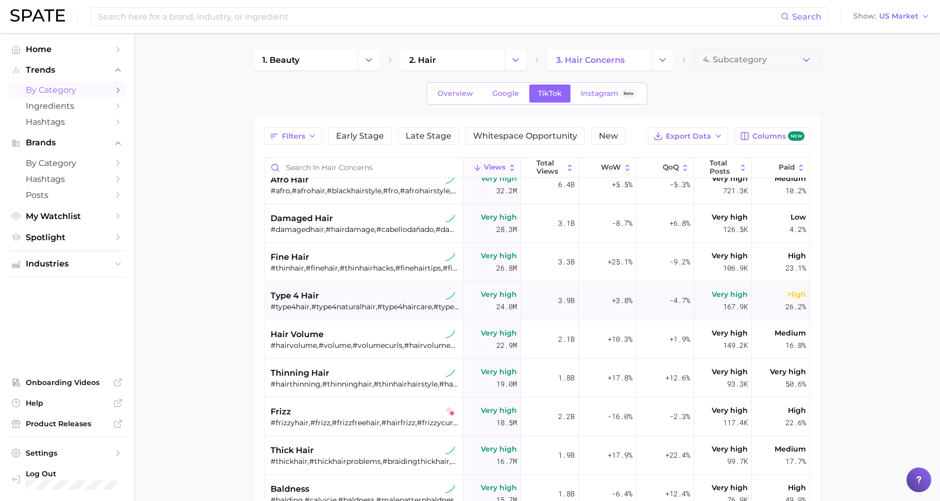
click at [342, 310] on div "#type4hair,#type4naturalhair,#type4haircare,#type4,#type4hairstyles,#type4natur…" at bounding box center [365, 306] width 189 height 9
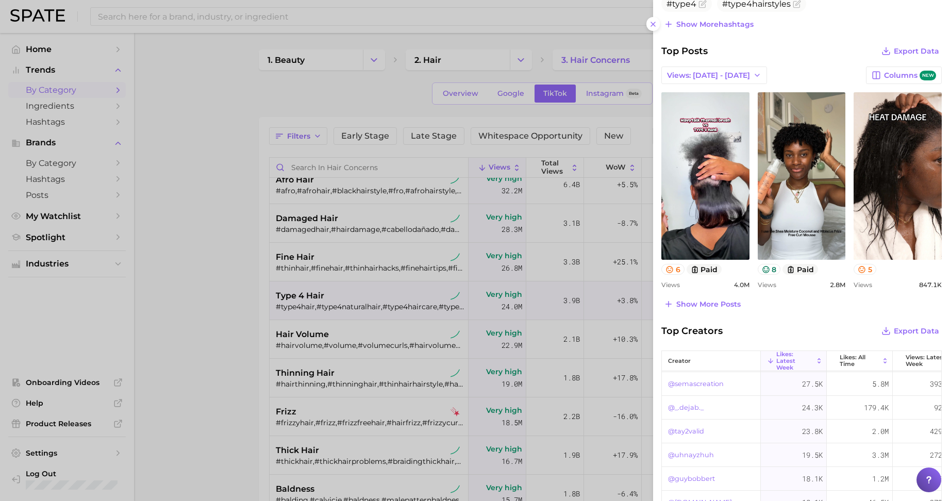
scroll to position [129, 0]
click at [775, 321] on div "category type 4 hair Add to Watchlist Type 4 hair is characterized by tightly c…" at bounding box center [801, 87] width 297 height 947
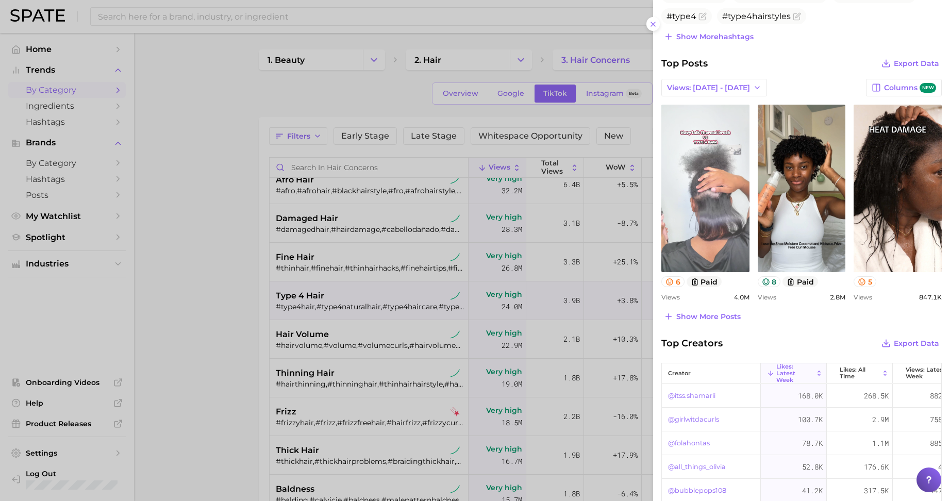
scroll to position [382, 0]
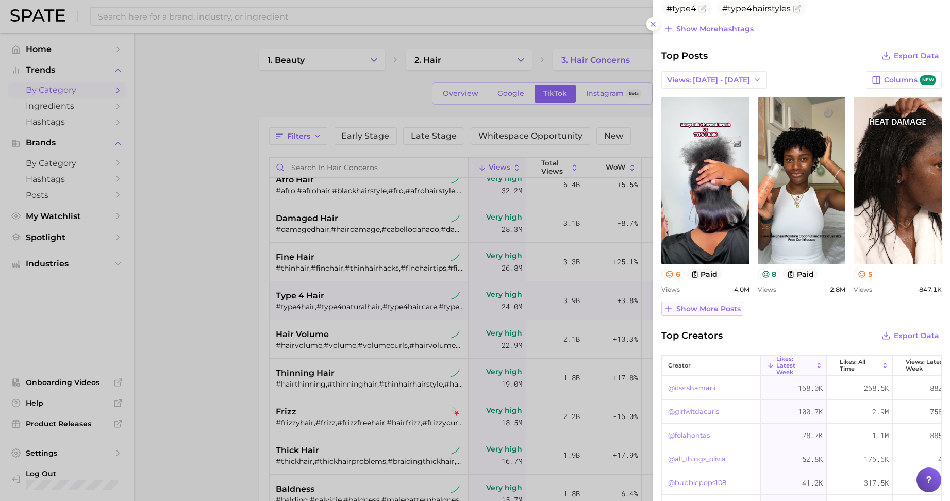
click at [676, 311] on span "Show more posts" at bounding box center [708, 309] width 64 height 9
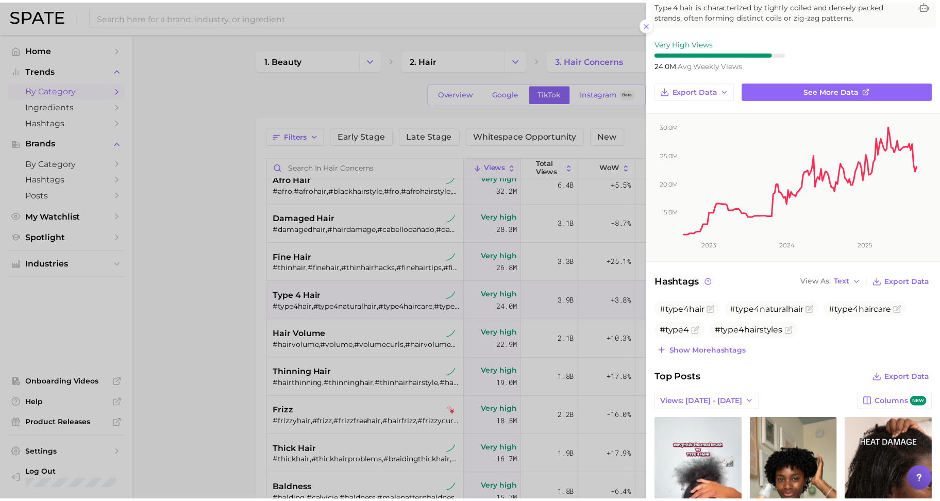
scroll to position [0, 0]
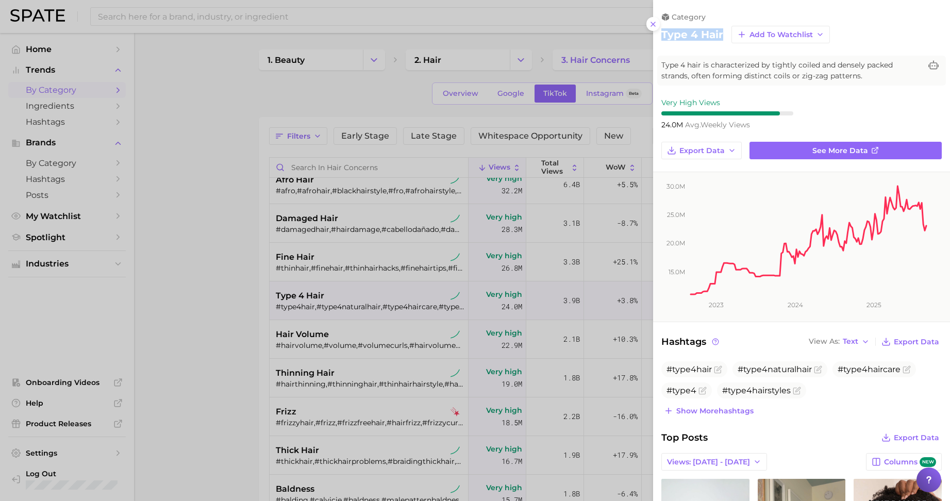
drag, startPoint x: 723, startPoint y: 35, endPoint x: 655, endPoint y: 40, distance: 68.7
click at [655, 40] on div "category type 4 hair Add to Watchlist" at bounding box center [801, 27] width 297 height 31
copy h2 "type 4 hair"
click at [172, 102] on div at bounding box center [475, 250] width 950 height 501
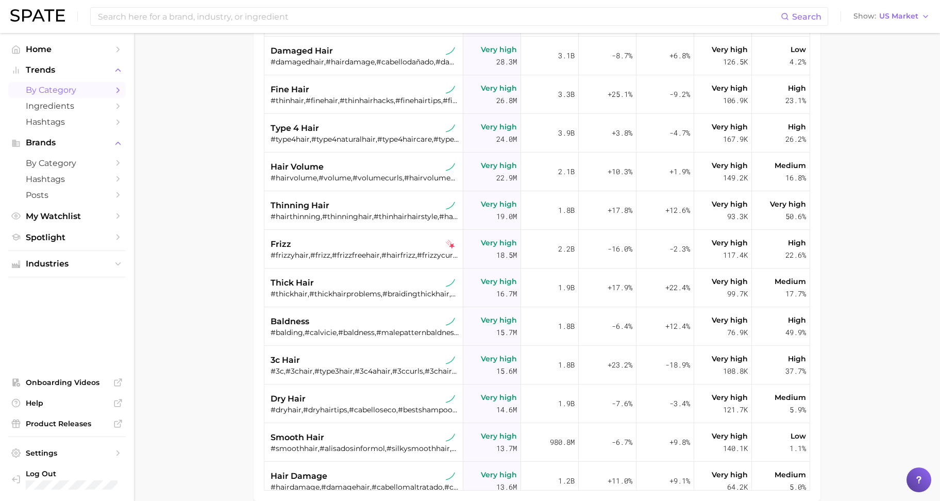
scroll to position [219, 0]
